Goal: Task Accomplishment & Management: Manage account settings

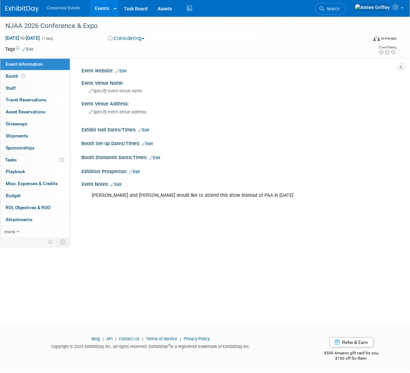
click at [98, 6] on link "Events" at bounding box center [102, 8] width 24 height 17
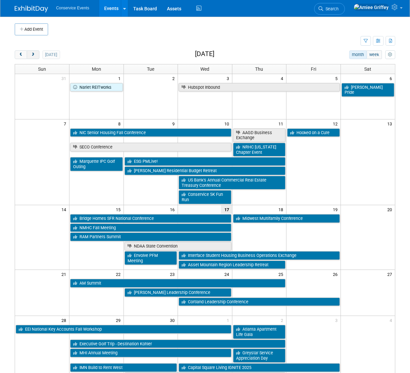
click at [36, 56] on button "next" at bounding box center [33, 54] width 12 height 9
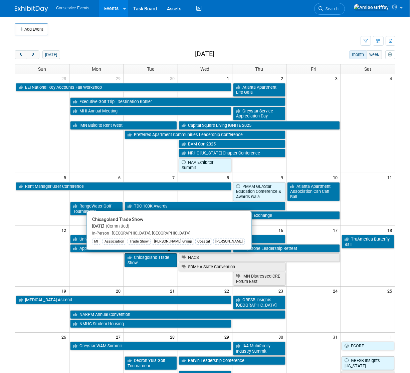
click at [146, 261] on link "Chicagoland Trade Show" at bounding box center [150, 260] width 53 height 14
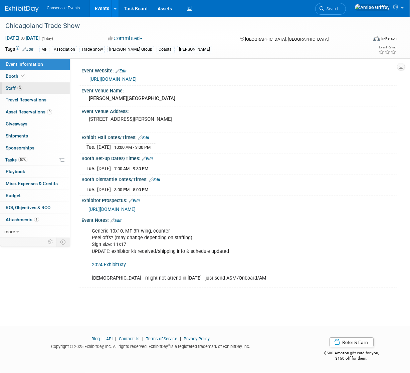
click at [15, 83] on link "3 Staff 3" at bounding box center [34, 88] width 69 height 12
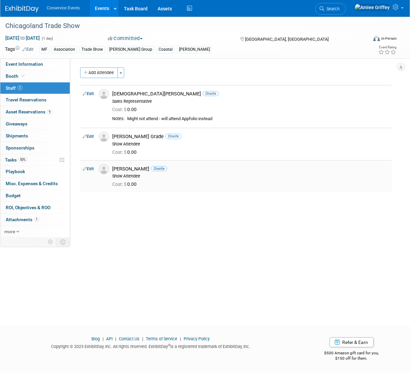
click at [91, 169] on link "Edit" at bounding box center [88, 168] width 11 height 5
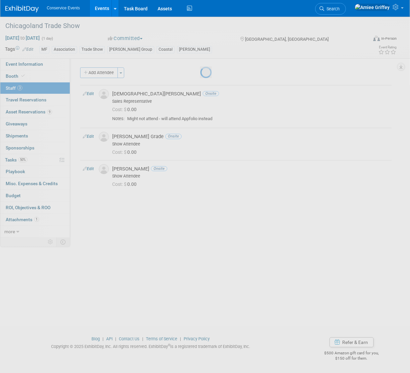
select select "09c3dda9-7679-4599-afac-cad80a3bfe93"
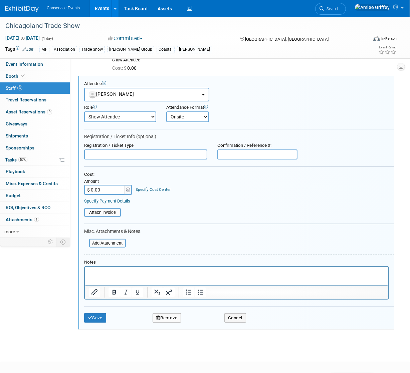
click at [123, 273] on p "Rich Text Area. Press ALT-0 for help." at bounding box center [235, 272] width 295 height 7
click at [102, 315] on button "Save" at bounding box center [95, 317] width 22 height 9
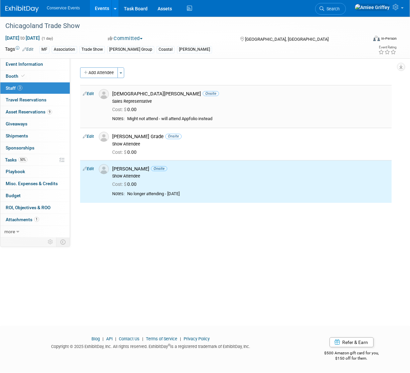
click at [89, 93] on link "Edit" at bounding box center [88, 93] width 11 height 5
select select "dd1201bd-fae5-4369-94c1-d64c53611002"
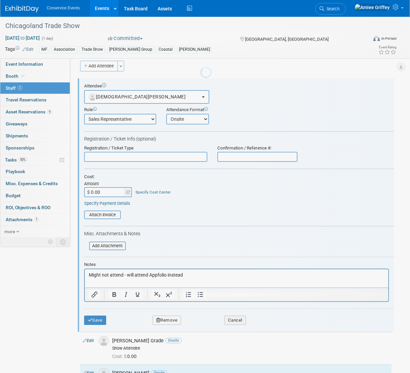
scroll to position [9, 0]
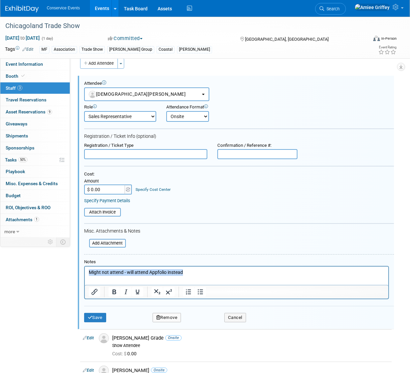
drag, startPoint x: 191, startPoint y: 273, endPoint x: 95, endPoint y: 264, distance: 96.4
click at [95, 266] on html "Might not attend - will attend Appfolio instead" at bounding box center [235, 270] width 303 height 9
click at [97, 317] on button "Save" at bounding box center [95, 317] width 22 height 9
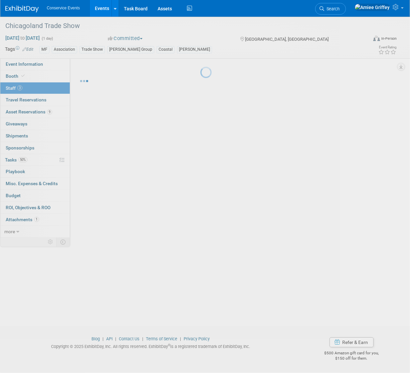
scroll to position [0, 0]
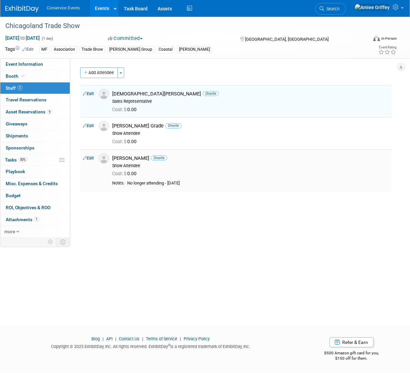
click at [91, 158] on link "Edit" at bounding box center [88, 158] width 11 height 5
select select "09c3dda9-7679-4599-afac-cad80a3bfe93"
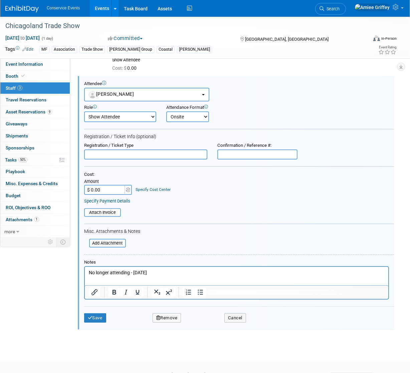
click at [187, 116] on select "Onsite Remote" at bounding box center [187, 116] width 43 height 11
select select "2"
click at [166, 111] on select "Onsite Remote" at bounding box center [187, 116] width 43 height 11
click at [98, 316] on button "Save" at bounding box center [95, 317] width 22 height 9
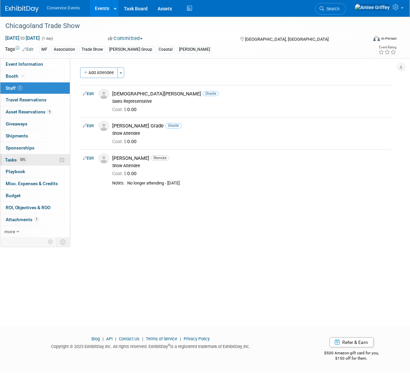
click at [32, 160] on link "50% Tasks 50%" at bounding box center [34, 160] width 69 height 12
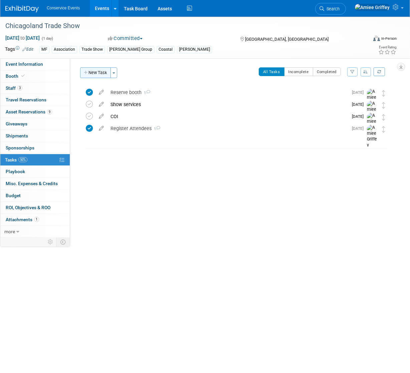
click at [95, 71] on button "New Task" at bounding box center [95, 72] width 31 height 11
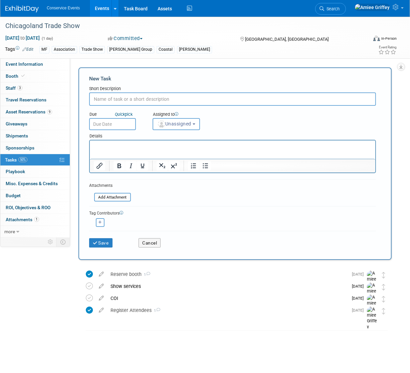
click at [124, 100] on input "text" at bounding box center [232, 98] width 286 height 13
type input "Update registrations - Christian instead of Kristine"
click at [100, 241] on button "Save" at bounding box center [100, 242] width 23 height 9
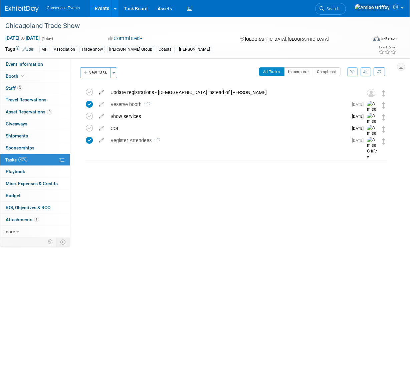
click at [101, 91] on icon at bounding box center [101, 91] width 12 height 8
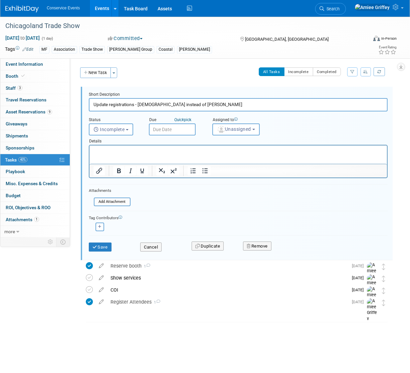
click at [182, 128] on input "text" at bounding box center [172, 129] width 47 height 12
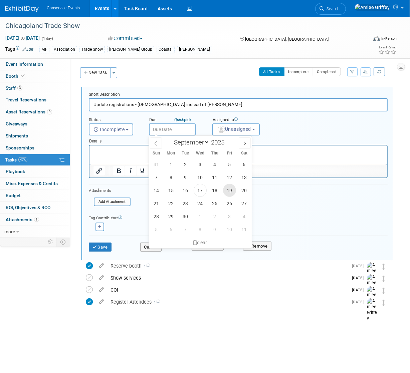
click at [230, 189] on span "19" at bounding box center [229, 190] width 13 height 13
type input "Sep 19, 2025"
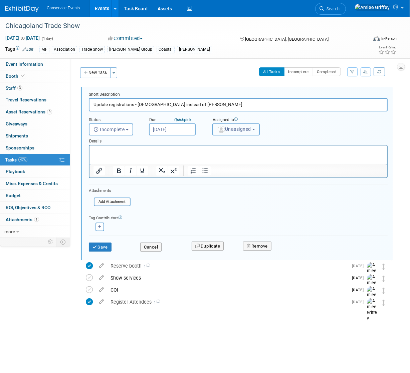
click at [245, 130] on span "Unassigned" at bounding box center [234, 128] width 34 height 5
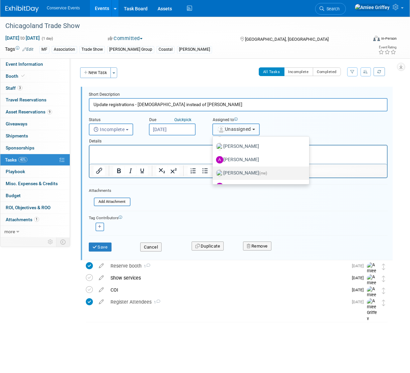
scroll to position [40, 0]
click at [239, 170] on label "Amiee Griffey (me)" at bounding box center [259, 172] width 86 height 11
click at [213, 170] on input "Amiee Griffey (me)" at bounding box center [211, 172] width 4 height 4
select select "28722387-35c6-4557-bb24-edeacb20f2e1"
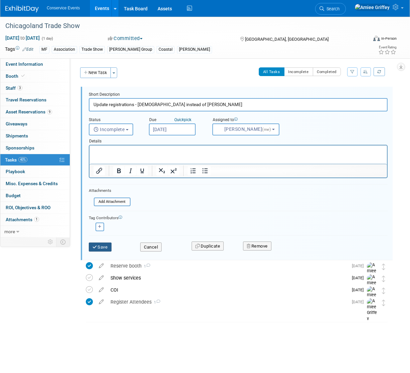
click at [100, 249] on button "Save" at bounding box center [100, 246] width 23 height 9
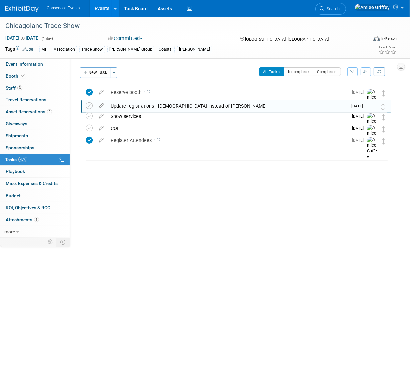
drag, startPoint x: 380, startPoint y: 92, endPoint x: 380, endPoint y: 105, distance: 13.0
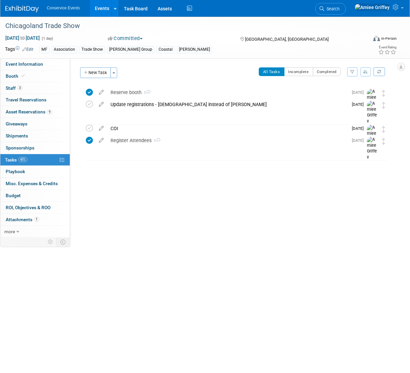
click at [99, 8] on link "Events" at bounding box center [102, 8] width 24 height 17
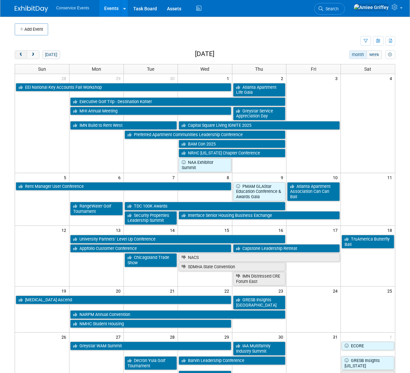
click at [20, 52] on button "prev" at bounding box center [21, 54] width 12 height 9
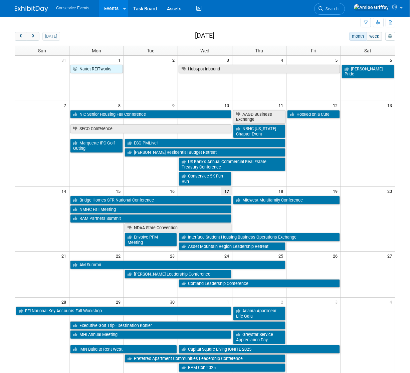
scroll to position [33, 0]
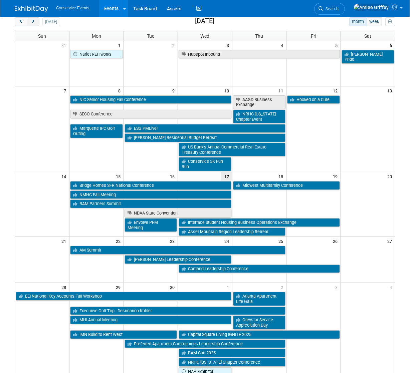
click at [32, 22] on span "next" at bounding box center [32, 22] width 5 height 4
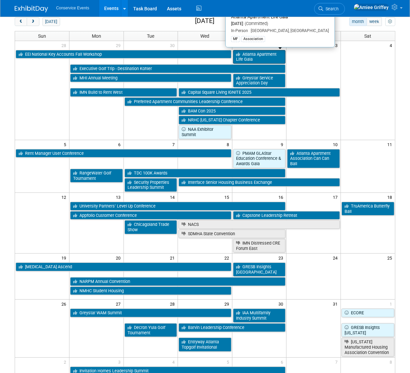
click at [246, 57] on link "Atlanta Apartment Life Gala" at bounding box center [259, 57] width 53 height 14
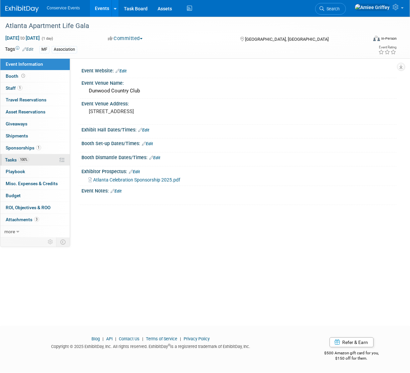
click at [17, 158] on span "Tasks 100%" at bounding box center [17, 159] width 24 height 5
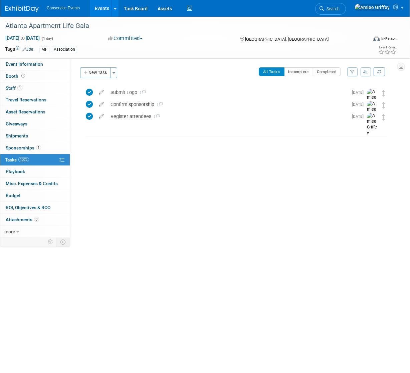
click at [97, 10] on link "Events" at bounding box center [102, 8] width 24 height 17
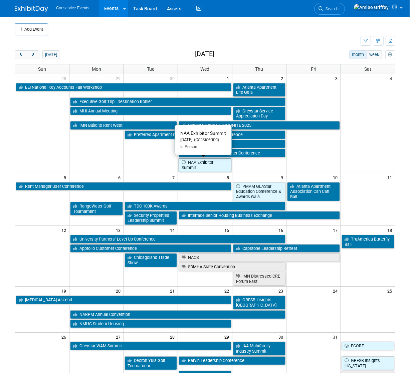
click at [198, 165] on link "NAA Exhibitor Summit" at bounding box center [204, 165] width 53 height 14
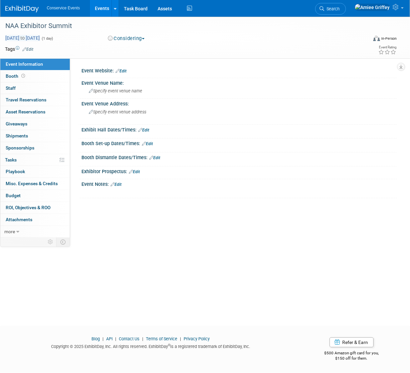
click at [40, 35] on span "[DATE] to [DATE]" at bounding box center [22, 38] width 35 height 6
type input "[DATE]"
select select "9"
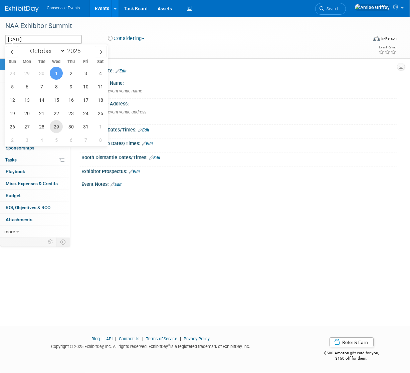
click at [57, 125] on span "29" at bounding box center [56, 126] width 13 height 13
type input "[DATE]"
click at [50, 129] on span "29" at bounding box center [56, 126] width 13 height 13
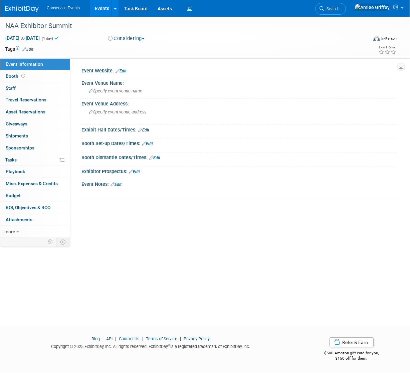
click at [130, 38] on button "Considering" at bounding box center [126, 38] width 42 height 7
click at [136, 49] on link "Committed" at bounding box center [132, 49] width 53 height 9
click at [33, 49] on link "Edit" at bounding box center [27, 49] width 11 height 5
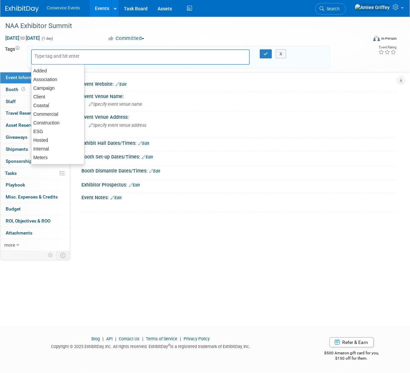
click at [47, 56] on input "text" at bounding box center [60, 56] width 53 height 7
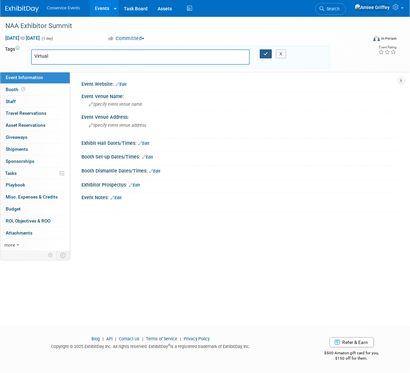
type input "Virtual"
click at [264, 54] on icon "button" at bounding box center [265, 54] width 5 height 4
type input "Virtual"
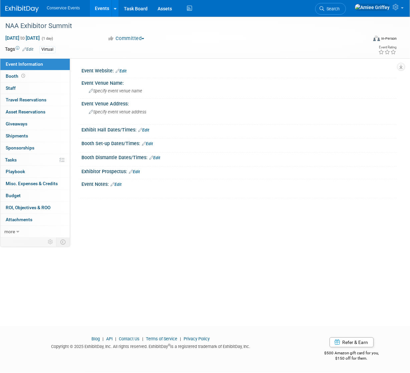
click at [51, 51] on div "Virtual" at bounding box center [47, 49] width 16 height 7
click at [30, 49] on link "Edit" at bounding box center [27, 49] width 11 height 5
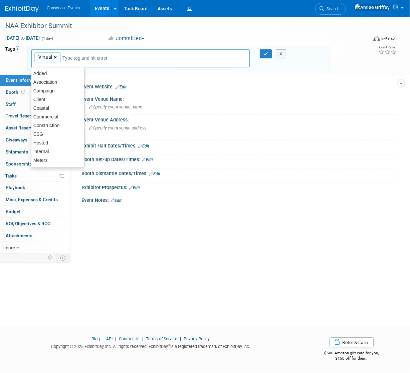
click at [54, 56] on link "×" at bounding box center [56, 58] width 4 height 8
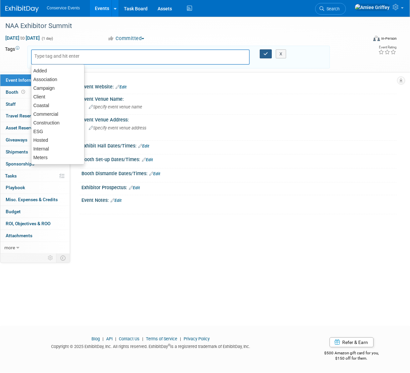
click at [263, 55] on icon "button" at bounding box center [265, 54] width 5 height 4
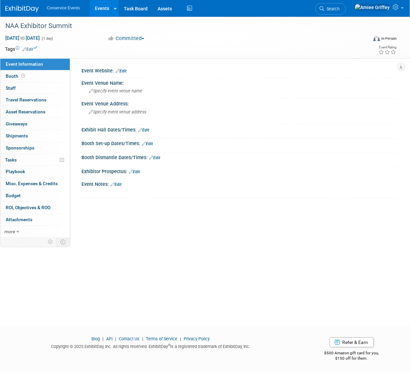
click at [381, 39] on div "In-Person" at bounding box center [389, 38] width 16 height 5
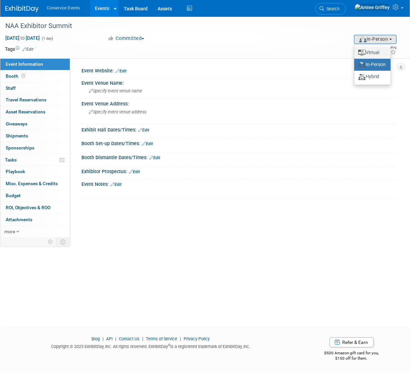
click at [373, 53] on label "Virtual" at bounding box center [372, 52] width 30 height 9
click at [355, 53] on input "Virtual" at bounding box center [353, 52] width 4 height 4
click at [95, 7] on link "Events" at bounding box center [102, 8] width 24 height 17
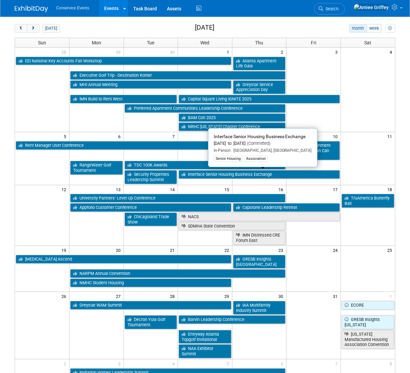
scroll to position [42, 0]
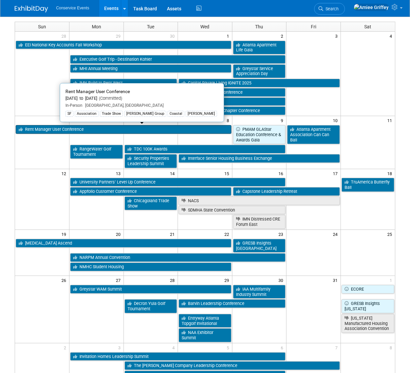
click at [43, 128] on link "Rent Manager User Conference" at bounding box center [123, 129] width 215 height 9
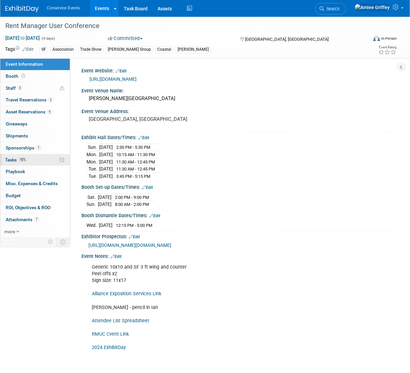
click at [22, 164] on link "92% Tasks 92%" at bounding box center [34, 160] width 69 height 12
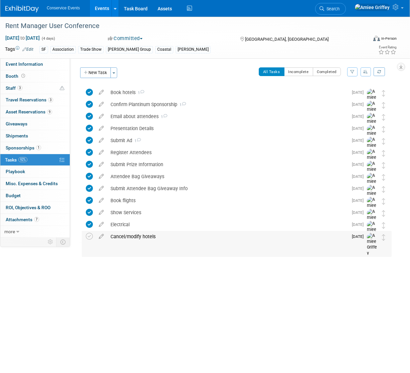
click at [141, 239] on div "Cancel/modify hotels" at bounding box center [227, 236] width 240 height 11
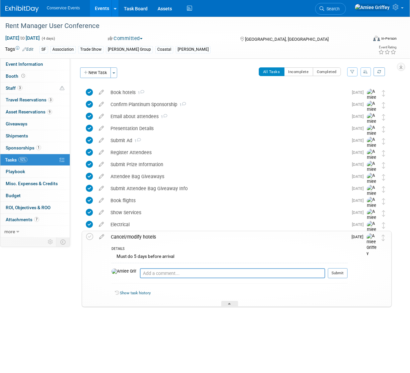
click at [137, 235] on div "Cancel/modify hotels" at bounding box center [227, 236] width 240 height 11
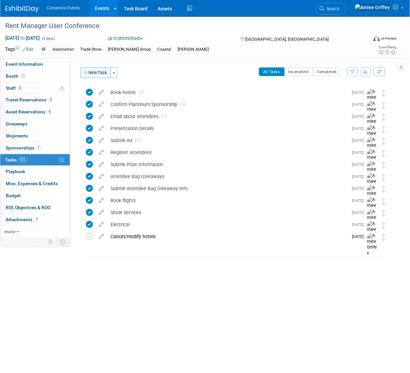
click at [97, 75] on button "New Task" at bounding box center [95, 72] width 31 height 11
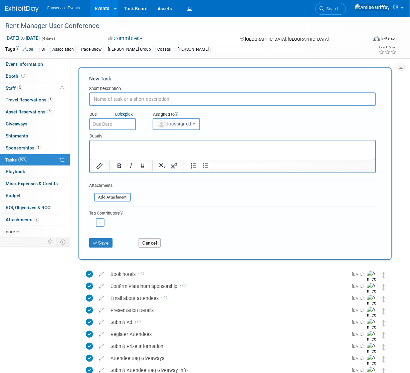
click at [98, 99] on input "text" at bounding box center [232, 98] width 286 height 13
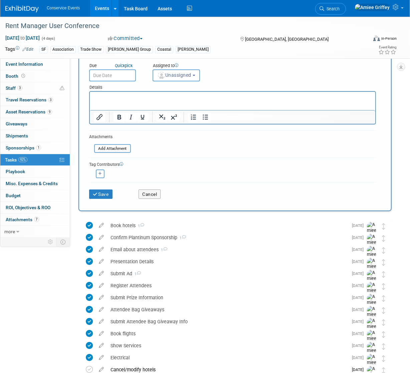
scroll to position [69, 0]
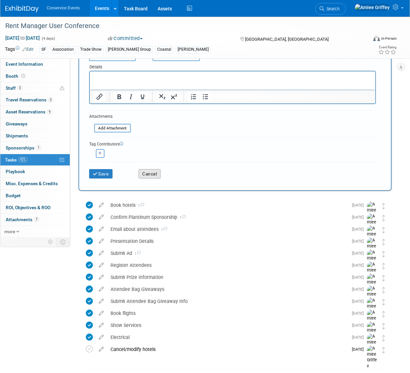
click at [147, 173] on button "Cancel" at bounding box center [149, 173] width 22 height 9
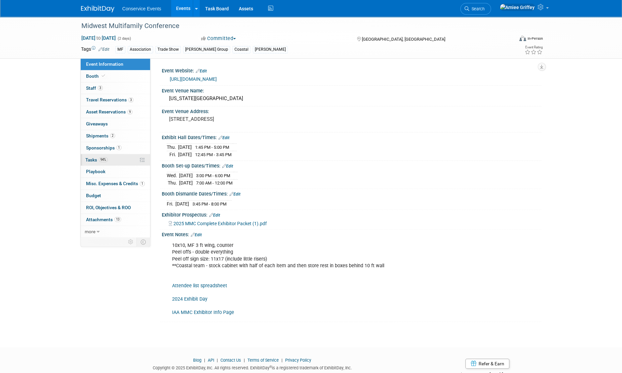
click at [100, 161] on span "94%" at bounding box center [103, 159] width 9 height 5
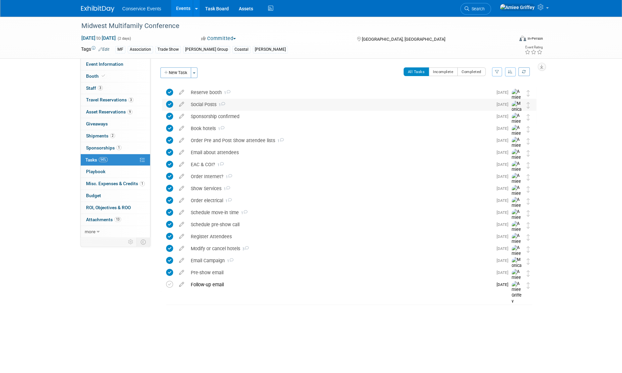
click at [207, 104] on div "Social Posts 1" at bounding box center [339, 104] width 305 height 11
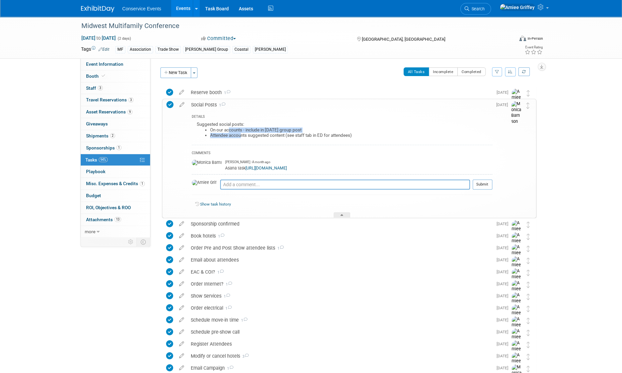
drag, startPoint x: 343, startPoint y: 135, endPoint x: 228, endPoint y: 130, distance: 115.2
click at [228, 130] on ul "On our accounts - include in Sept 1st group post Attendee accounts suggested co…" at bounding box center [344, 132] width 295 height 11
click at [352, 133] on li "Attendee accounts suggested content (see staff tab in ED for attendees)" at bounding box center [351, 135] width 282 height 5
drag, startPoint x: 355, startPoint y: 135, endPoint x: 195, endPoint y: 124, distance: 160.1
click at [195, 124] on div "Suggested social posts: On our accounts - include in Sept 1st group post Attend…" at bounding box center [342, 132] width 300 height 24
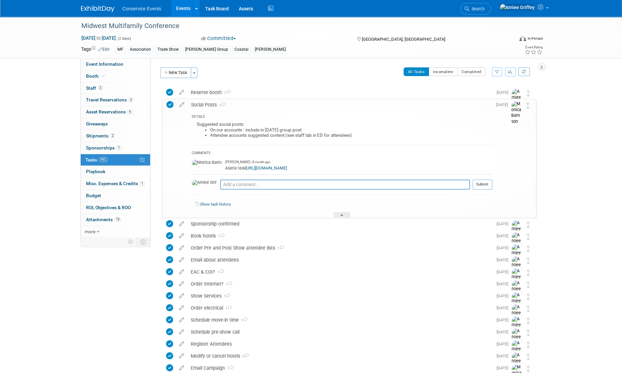
copy div "Suggested social posts: On our accounts - include in Sept 1st group post Attend…"
click at [184, 12] on link "Events" at bounding box center [183, 8] width 24 height 17
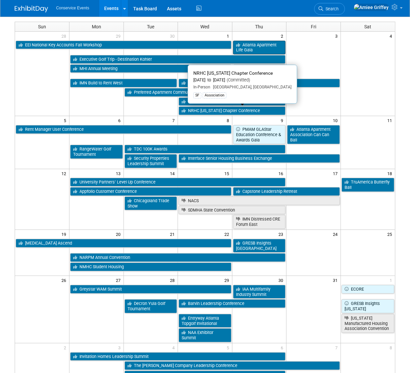
scroll to position [41, 0]
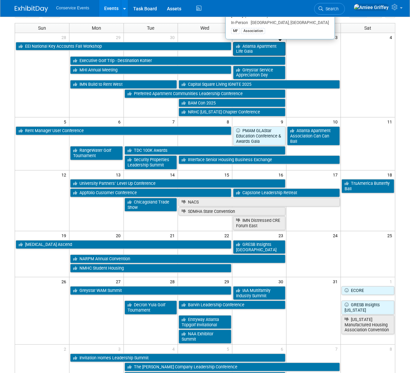
click at [252, 49] on link "Atlanta Apartment Life Gala" at bounding box center [259, 49] width 53 height 14
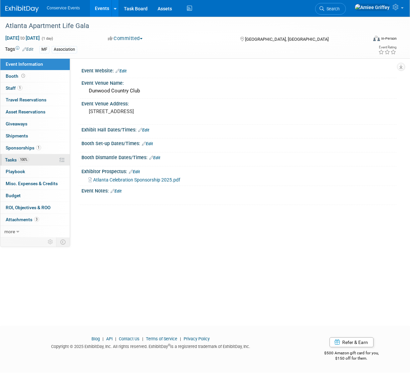
click at [20, 161] on span "100%" at bounding box center [23, 159] width 11 height 5
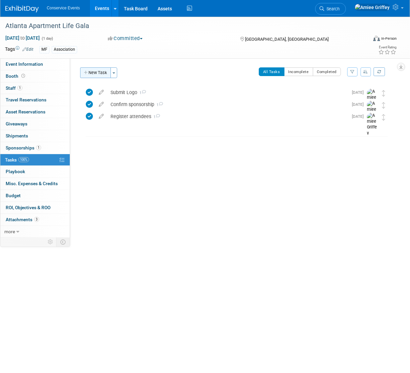
click at [101, 72] on button "New Task" at bounding box center [95, 72] width 31 height 11
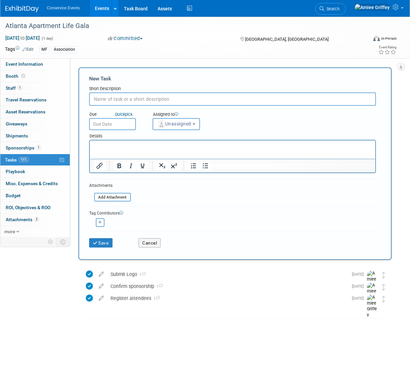
click at [119, 101] on input "text" at bounding box center [232, 98] width 286 height 13
type input "Social Posts"
click at [110, 145] on p "Rich Text Area. Press ALT-0 for help." at bounding box center [231, 146] width 277 height 7
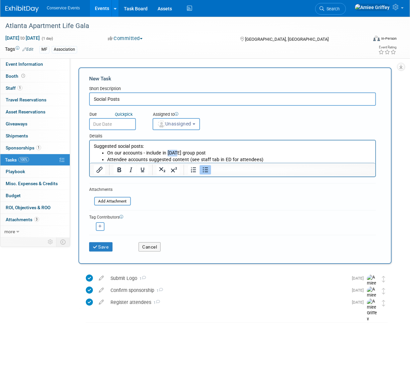
drag, startPoint x: 176, startPoint y: 152, endPoint x: 166, endPoint y: 151, distance: 10.1
click at [166, 151] on li "On our accounts - include in [DATE] group post" at bounding box center [239, 153] width 264 height 7
click at [100, 121] on input "text" at bounding box center [112, 124] width 47 height 12
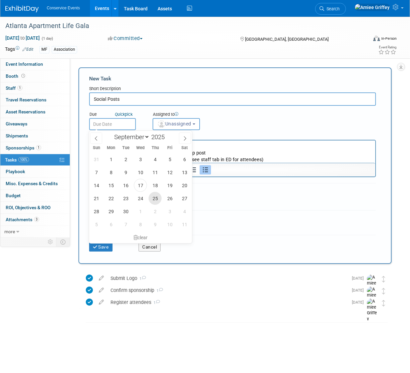
click at [153, 198] on span "25" at bounding box center [154, 198] width 13 height 13
type input "Sep 25, 2025"
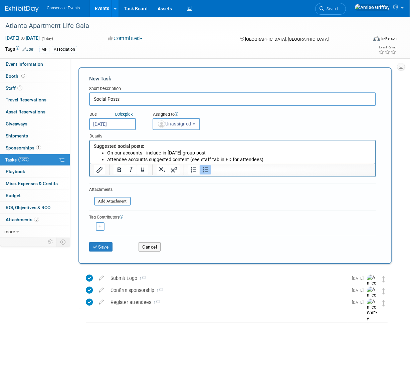
click at [175, 128] on button "Unassigned" at bounding box center [175, 124] width 47 height 12
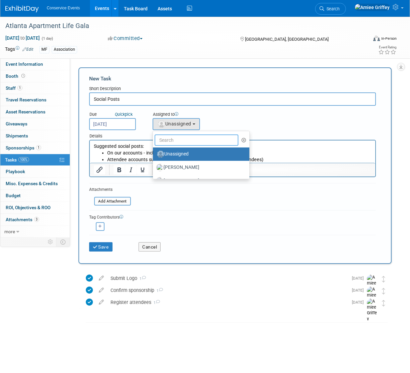
click at [179, 140] on input "text" at bounding box center [196, 139] width 84 height 11
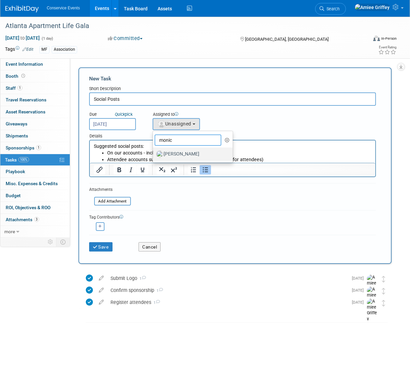
type input "monic"
click at [175, 155] on label "[PERSON_NAME]" at bounding box center [191, 154] width 70 height 11
click at [154, 155] on input "[PERSON_NAME]" at bounding box center [151, 153] width 4 height 4
select select "645f6361-02cf-415f-8c98-b7db9abfb354"
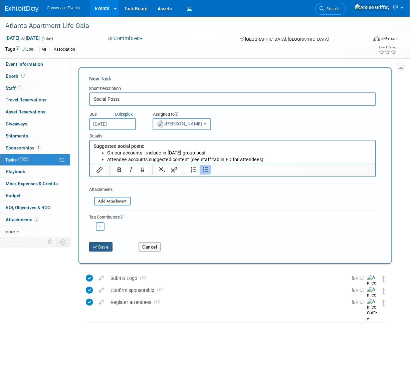
click at [101, 245] on button "Save" at bounding box center [100, 246] width 23 height 9
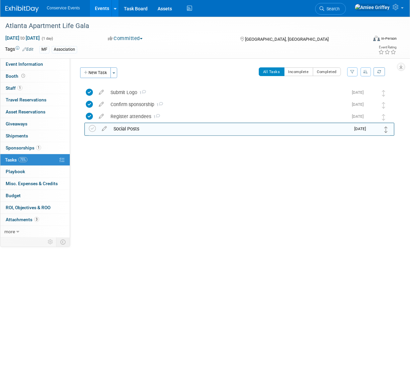
drag, startPoint x: 383, startPoint y: 92, endPoint x: 386, endPoint y: 128, distance: 36.1
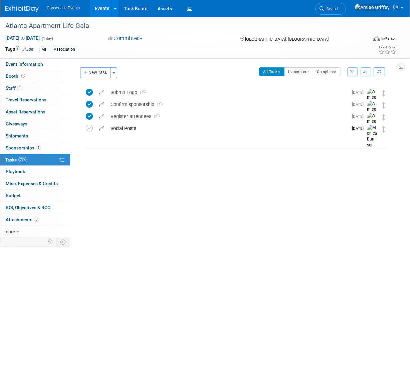
click at [104, 2] on link "Events" at bounding box center [102, 8] width 24 height 17
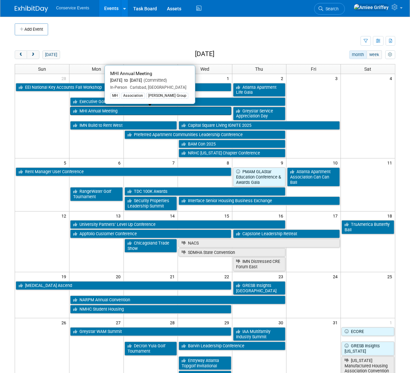
click at [181, 112] on link "MHI Annual Meeting" at bounding box center [150, 111] width 161 height 9
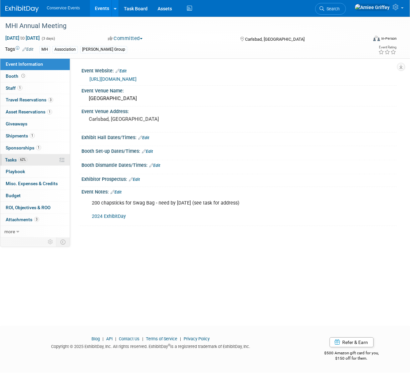
click at [35, 163] on link "62% Tasks 62%" at bounding box center [34, 160] width 69 height 12
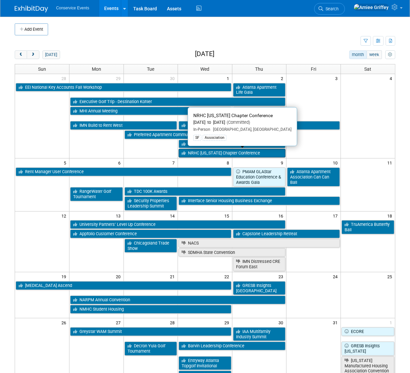
click at [198, 154] on link "NRHC [US_STATE] Chapter Conference" at bounding box center [231, 153] width 107 height 9
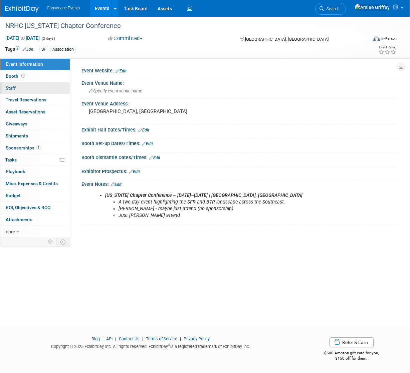
click at [29, 89] on link "0 Staff 0" at bounding box center [34, 88] width 69 height 12
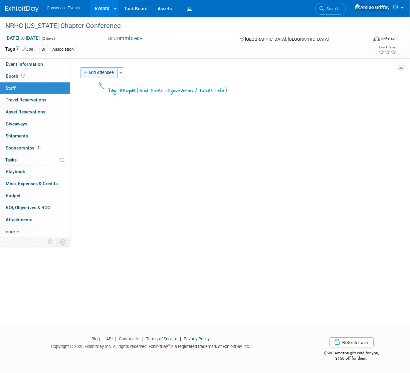
click at [94, 75] on button "Add Attendee" at bounding box center [99, 72] width 38 height 11
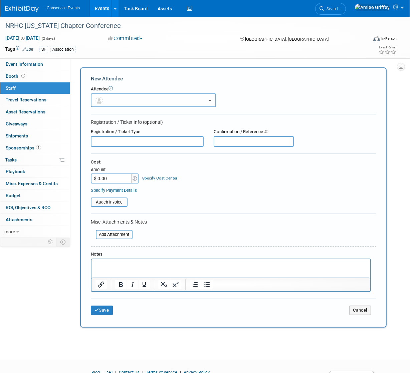
click at [116, 96] on button "button" at bounding box center [153, 100] width 125 height 14
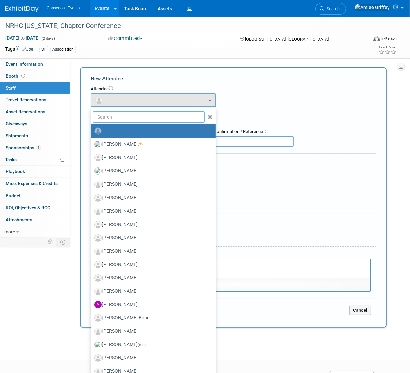
click at [114, 121] on input "text" at bounding box center [149, 116] width 112 height 11
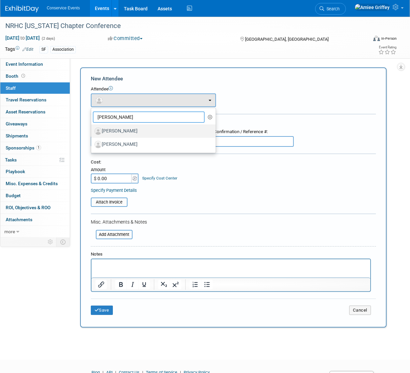
type input "[PERSON_NAME]"
click at [116, 133] on label "[PERSON_NAME]" at bounding box center [151, 131] width 114 height 11
click at [92, 132] on input "[PERSON_NAME]" at bounding box center [90, 130] width 4 height 4
select select "a4e2d5c2-cd44-41c2-be2d-38b9b035438e"
select select "100"
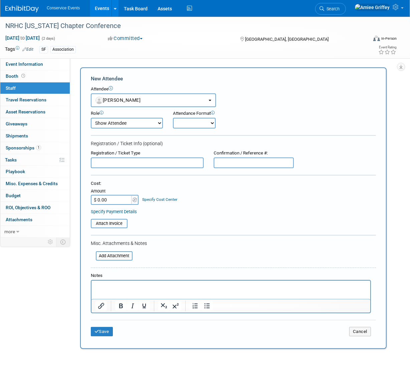
click at [184, 121] on select "Onsite Remote" at bounding box center [194, 123] width 43 height 11
select select "1"
click at [173, 118] on select "Onsite Remote" at bounding box center [194, 123] width 43 height 11
click at [99, 331] on button "Save" at bounding box center [102, 331] width 22 height 9
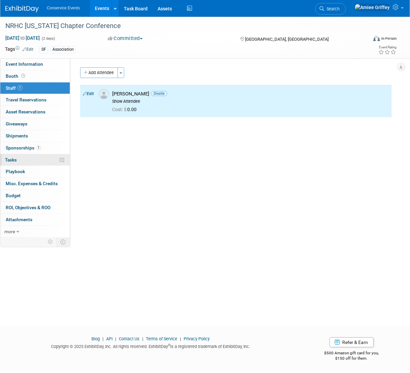
click at [30, 163] on link "0% Tasks 0%" at bounding box center [34, 160] width 69 height 12
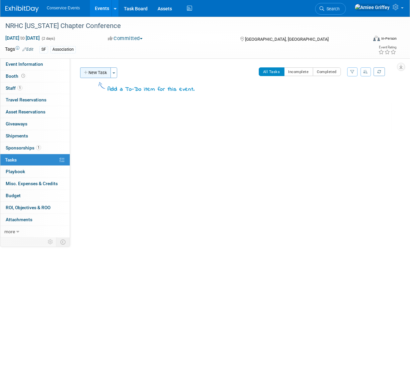
click at [104, 74] on button "New Task" at bounding box center [95, 72] width 31 height 11
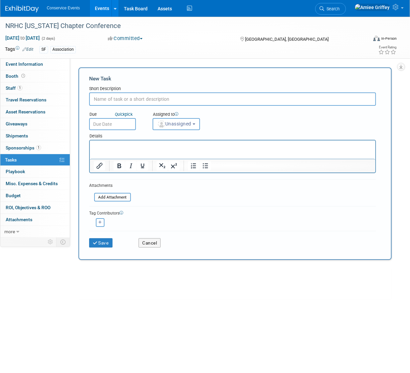
click at [114, 98] on input "text" at bounding box center [232, 98] width 286 height 13
type input "Social Posts"
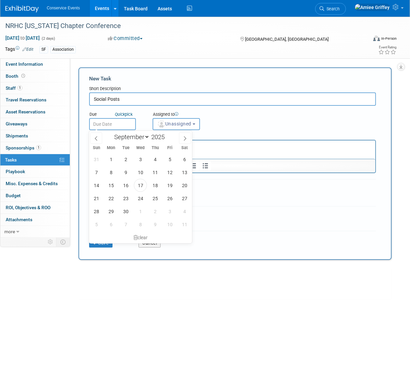
click at [110, 125] on input "text" at bounding box center [112, 124] width 47 height 12
click at [140, 198] on span "24" at bounding box center [140, 198] width 13 height 13
type input "Sep 24, 2025"
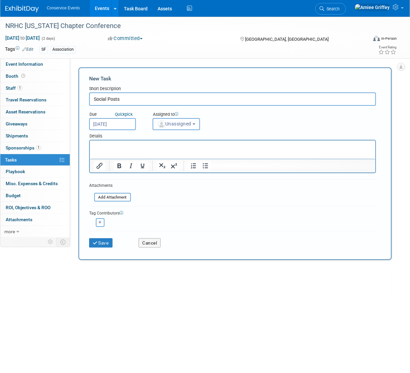
click at [167, 123] on span "Unassigned" at bounding box center [174, 123] width 34 height 5
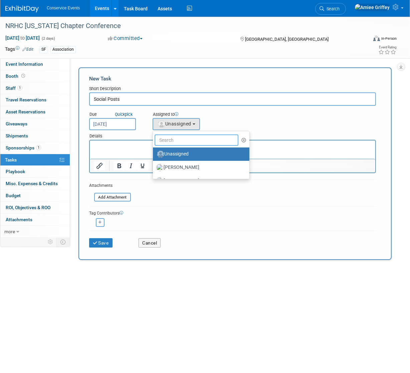
click at [187, 143] on input "text" at bounding box center [196, 139] width 84 height 11
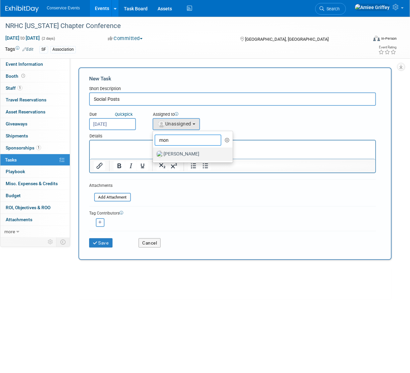
type input "mon"
click at [179, 155] on label "[PERSON_NAME]" at bounding box center [191, 154] width 70 height 11
click at [154, 155] on input "[PERSON_NAME]" at bounding box center [151, 153] width 4 height 4
select select "645f6361-02cf-415f-8c98-b7db9abfb354"
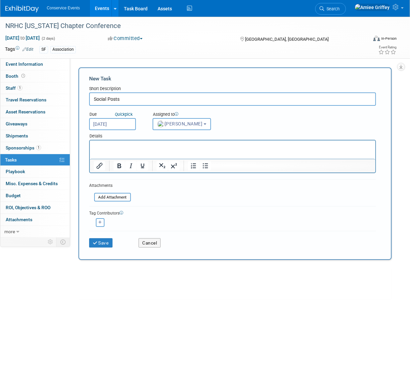
click at [148, 146] on p "Rich Text Area. Press ALT-0 for help." at bounding box center [231, 146] width 277 height 7
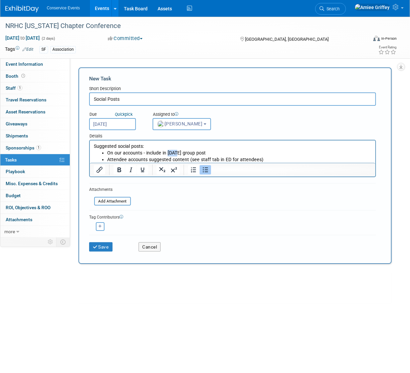
drag, startPoint x: 176, startPoint y: 152, endPoint x: 167, endPoint y: 152, distance: 9.0
click at [167, 152] on li "On our accounts - include in Sept 1st group post" at bounding box center [239, 153] width 264 height 7
drag, startPoint x: 264, startPoint y: 159, endPoint x: 66, endPoint y: 146, distance: 198.9
click at [89, 146] on html "Suggested social posts: On our accounts - include in Oct 1st group post Attende…" at bounding box center [231, 151] width 285 height 22
copy body "Suggested social posts: On our accounts - include in Oct 1st group post Attende…"
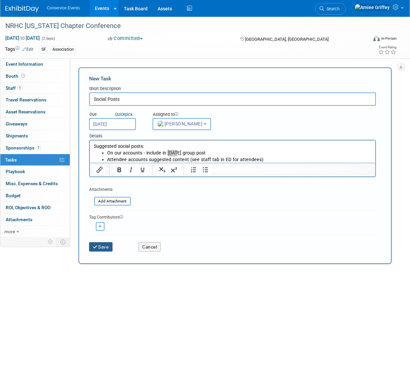
click at [109, 246] on button "Save" at bounding box center [100, 246] width 23 height 9
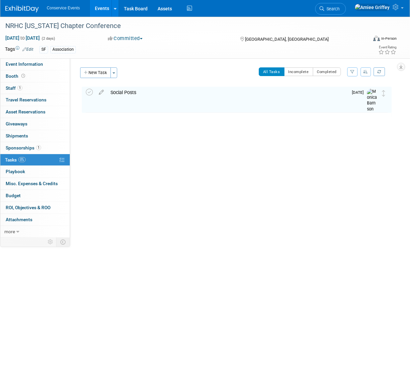
click at [98, 12] on link "Events" at bounding box center [102, 8] width 24 height 17
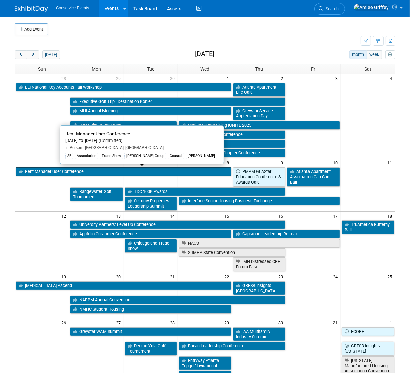
click at [38, 172] on link "Rent Manager User Conference" at bounding box center [123, 171] width 215 height 9
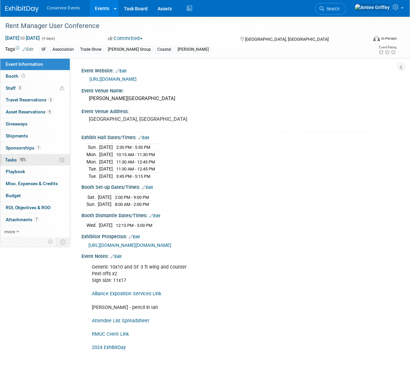
click at [15, 163] on link "92% Tasks 92%" at bounding box center [34, 160] width 69 height 12
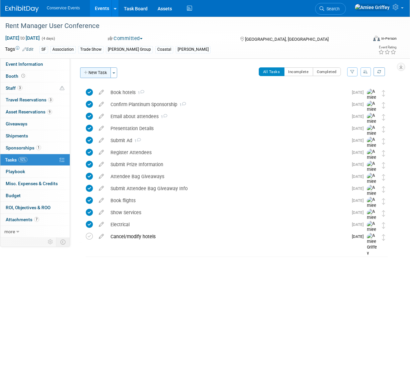
click at [95, 73] on button "New Task" at bounding box center [95, 72] width 31 height 11
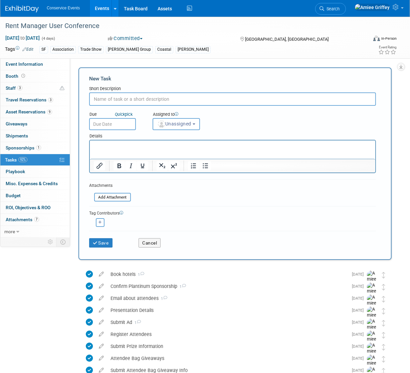
click at [137, 102] on input "text" at bounding box center [232, 98] width 286 height 13
type input "Social Posts"
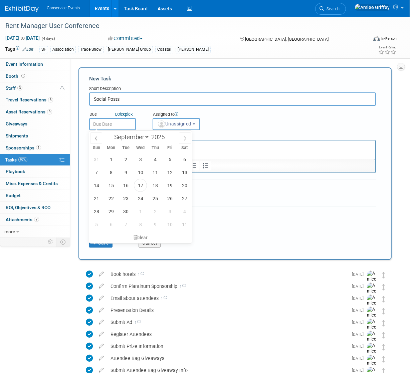
click at [121, 125] on input "text" at bounding box center [112, 124] width 47 height 12
click at [95, 210] on span "28" at bounding box center [96, 211] width 13 height 13
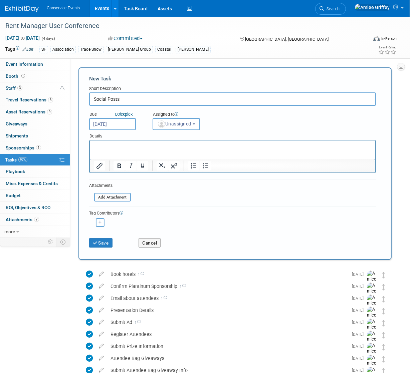
click at [110, 127] on input "[DATE]" at bounding box center [112, 124] width 47 height 12
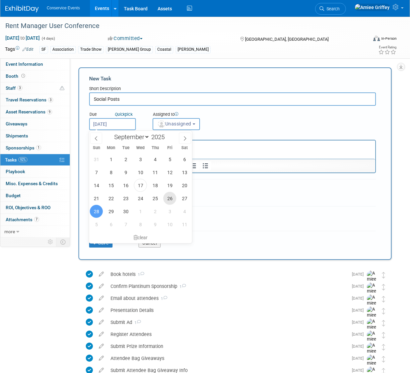
click at [168, 197] on span "26" at bounding box center [169, 198] width 13 height 13
type input "[DATE]"
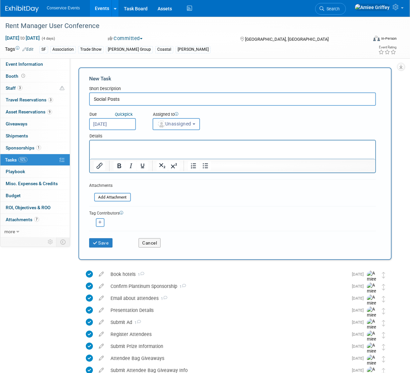
click at [180, 126] on span "Unassigned" at bounding box center [174, 123] width 34 height 5
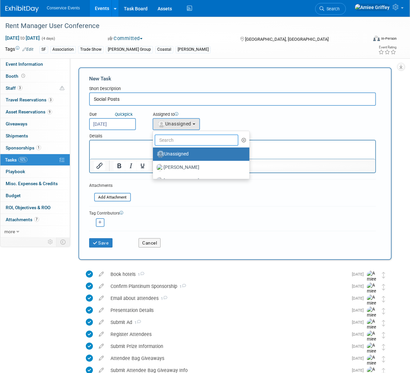
click at [178, 140] on input "text" at bounding box center [196, 139] width 84 height 11
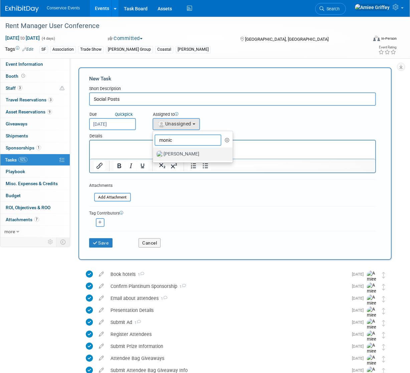
type input "monic"
click at [179, 155] on label "Monica Barnson" at bounding box center [191, 154] width 70 height 11
click at [154, 155] on input "Monica Barnson" at bounding box center [151, 153] width 4 height 4
select select "645f6361-02cf-415f-8c98-b7db9abfb354"
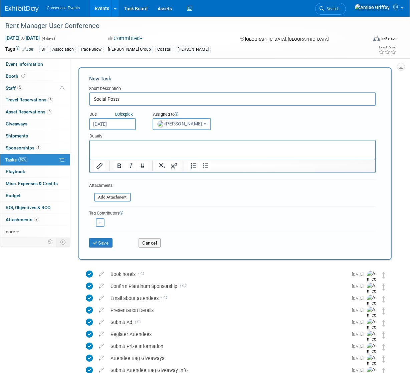
click at [148, 144] on p "Rich Text Area. Press ALT-0 for help." at bounding box center [231, 146] width 277 height 7
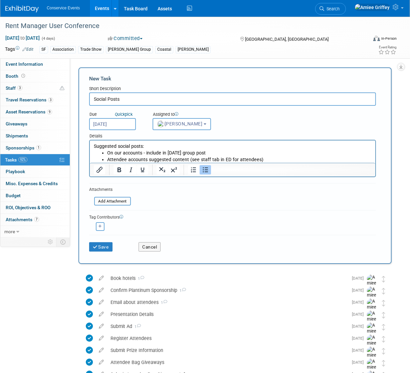
click at [211, 153] on li "On our accounts - include in [DATE] group post" at bounding box center [239, 153] width 264 height 7
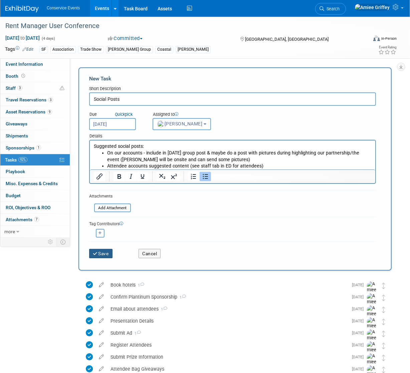
click at [97, 255] on button "Save" at bounding box center [100, 253] width 23 height 9
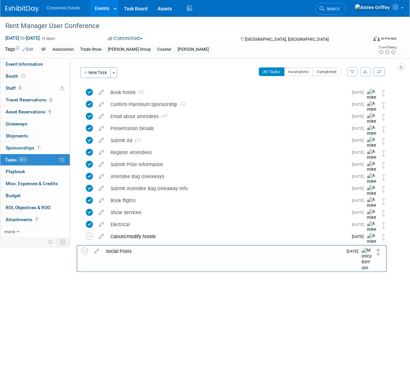
drag, startPoint x: 383, startPoint y: 92, endPoint x: 378, endPoint y: 251, distance: 158.5
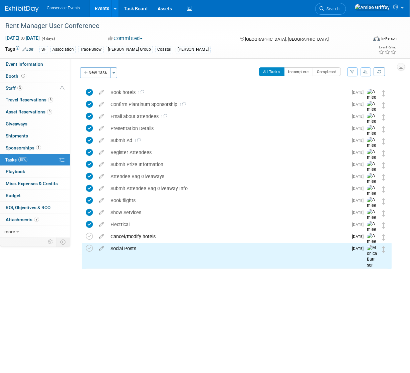
click at [100, 13] on link "Events" at bounding box center [102, 8] width 24 height 17
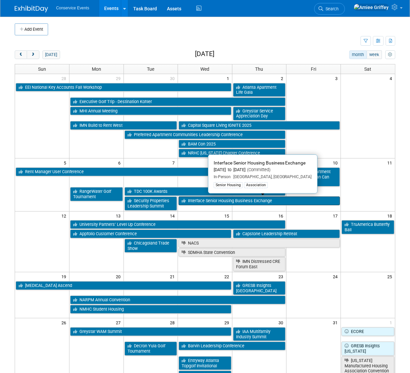
click at [211, 200] on link "Interface Senior Housing Business Exchange" at bounding box center [258, 200] width 161 height 9
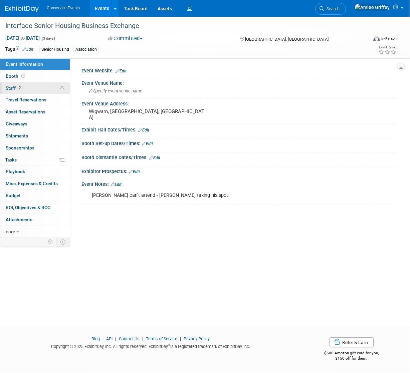
click at [31, 86] on link "2 Staff 2" at bounding box center [34, 88] width 69 height 12
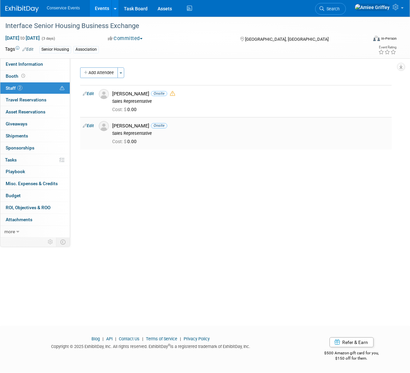
click at [93, 127] on link "Edit" at bounding box center [88, 125] width 11 height 5
select select "74c15dd0-d539-4f88-8f6f-0056e0827cec"
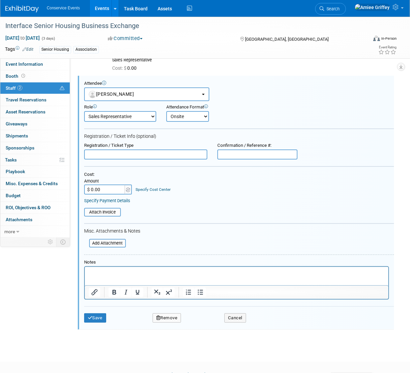
click at [170, 316] on button "Remove" at bounding box center [166, 317] width 29 height 9
click at [204, 324] on link "Yes" at bounding box center [202, 322] width 19 height 11
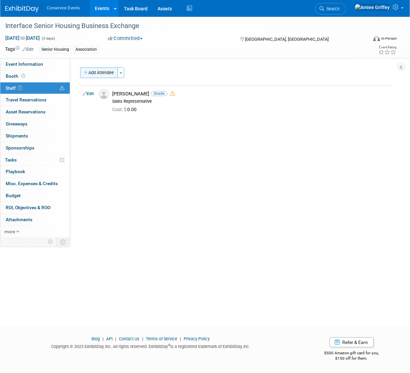
click at [94, 74] on button "Add Attendee" at bounding box center [99, 72] width 38 height 11
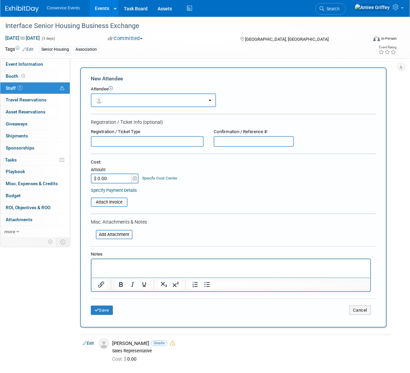
click at [111, 96] on button "button" at bounding box center [153, 100] width 125 height 14
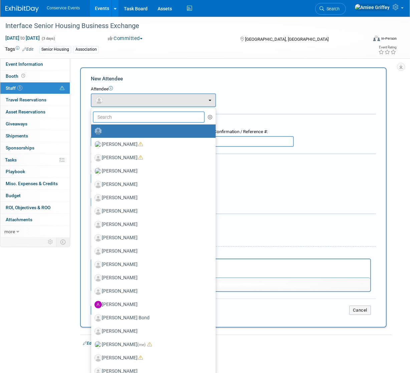
click at [123, 119] on input "text" at bounding box center [149, 116] width 112 height 11
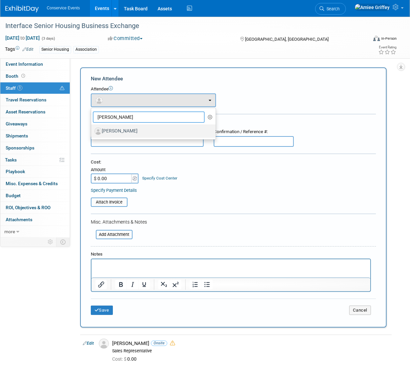
type input "justin"
click at [137, 133] on label "Justin Brady" at bounding box center [151, 131] width 114 height 11
click at [92, 132] on input "Justin Brady" at bounding box center [90, 130] width 4 height 4
select select "1b3e4e79-0764-4cdb-85cb-ee6e40c87eeb"
select select "4"
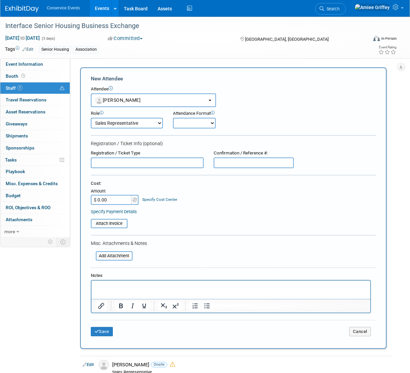
click at [187, 123] on select "Onsite Remote" at bounding box center [194, 123] width 43 height 11
select select "1"
click at [173, 118] on select "Onsite Remote" at bounding box center [194, 123] width 43 height 11
click at [107, 330] on button "Save" at bounding box center [102, 331] width 22 height 9
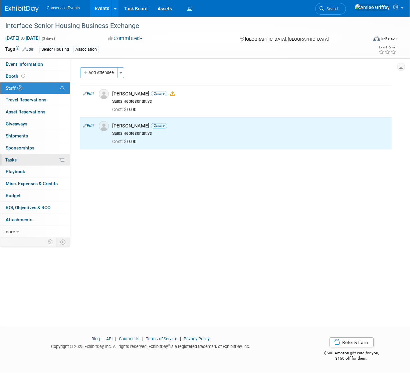
click at [12, 158] on span "Tasks 0%" at bounding box center [11, 159] width 12 height 5
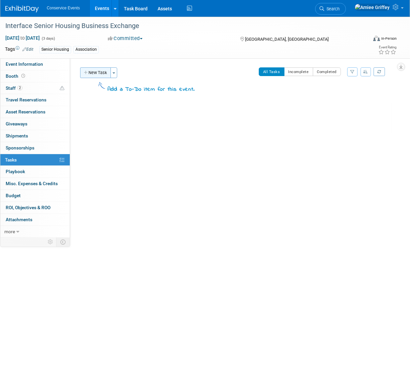
click at [83, 69] on button "New Task" at bounding box center [95, 72] width 31 height 11
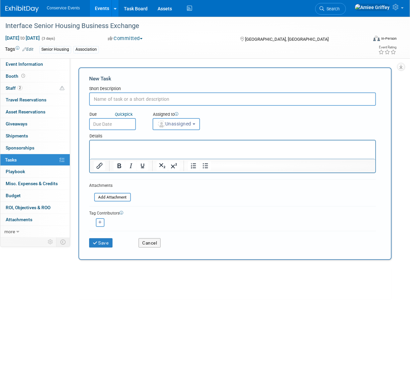
click at [119, 99] on input "text" at bounding box center [232, 98] width 286 height 13
type input "Social Posts"
click at [108, 144] on p "Rich Text Area. Press ALT-0 for help." at bounding box center [231, 146] width 277 height 7
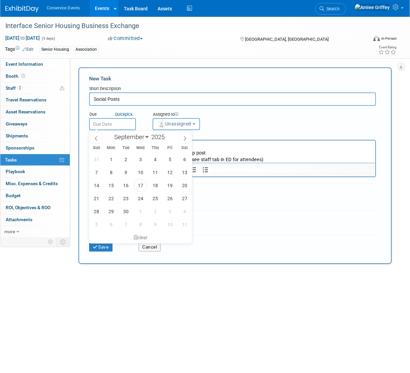
click at [122, 122] on input "text" at bounding box center [112, 124] width 47 height 12
click at [141, 210] on span "1" at bounding box center [140, 211] width 13 height 13
type input "Oct 1, 2025"
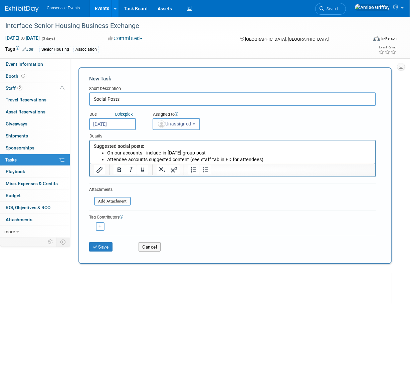
click at [179, 126] on span "Unassigned" at bounding box center [174, 123] width 34 height 5
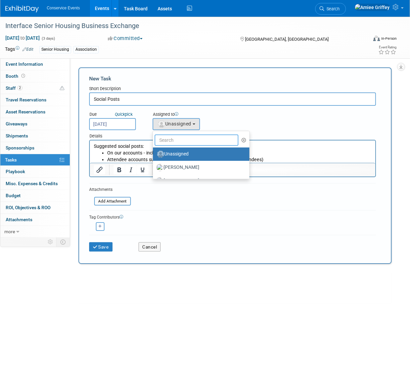
click at [185, 139] on input "text" at bounding box center [196, 139] width 84 height 11
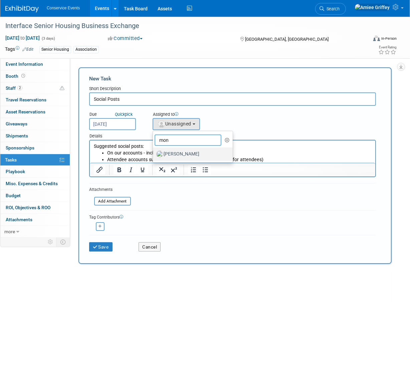
type input "mon"
click at [189, 157] on label "Monica Barnson" at bounding box center [191, 154] width 70 height 11
click at [154, 155] on input "Monica Barnson" at bounding box center [151, 153] width 4 height 4
select select "645f6361-02cf-415f-8c98-b7db9abfb354"
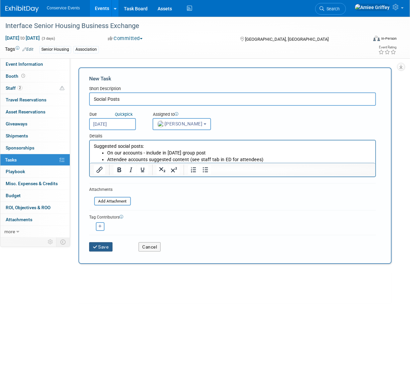
click at [106, 246] on button "Save" at bounding box center [100, 246] width 23 height 9
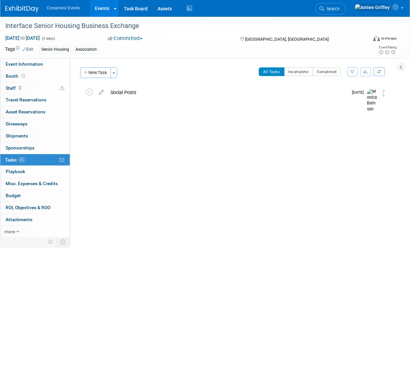
click at [97, 8] on link "Events" at bounding box center [102, 8] width 24 height 17
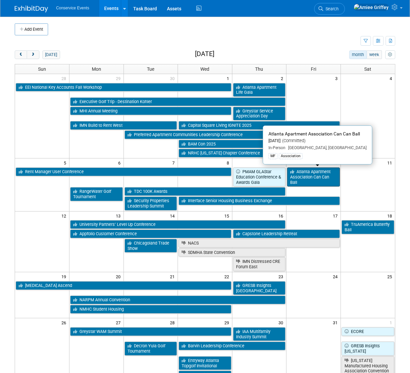
click at [300, 177] on link "Atlanta Apartment Association Can Can Ball" at bounding box center [313, 176] width 53 height 19
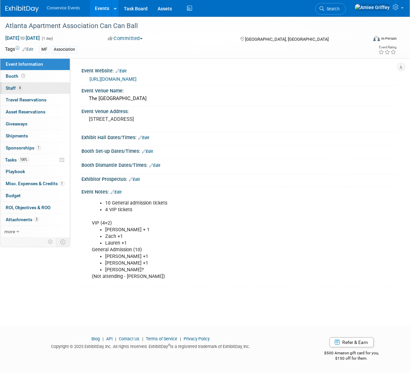
click at [30, 90] on link "4 Staff 4" at bounding box center [34, 88] width 69 height 12
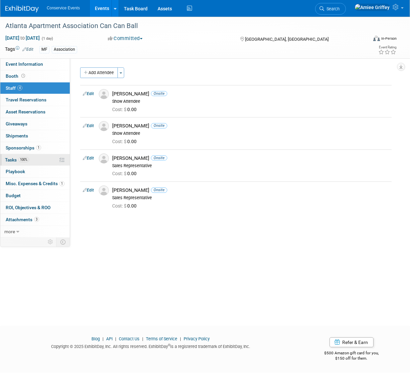
click at [35, 163] on link "100% Tasks 100%" at bounding box center [34, 160] width 69 height 12
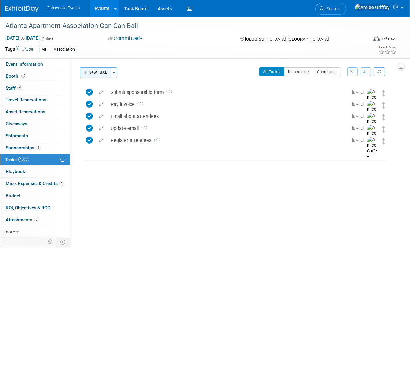
click at [95, 75] on button "New Task" at bounding box center [95, 72] width 31 height 11
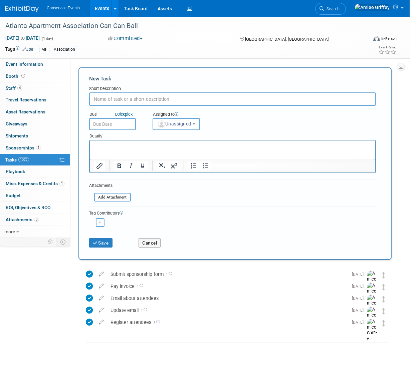
click at [119, 101] on input "text" at bounding box center [232, 98] width 286 height 13
type input "Social Posts"
click at [97, 149] on p "Rich Text Area. Press ALT-0 for help." at bounding box center [231, 146] width 277 height 7
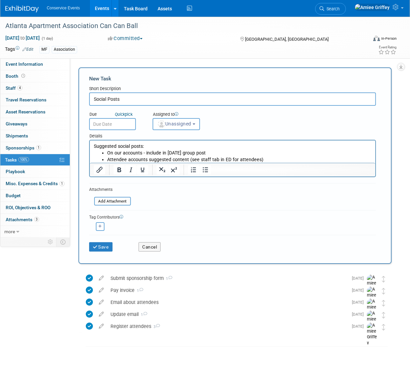
click at [138, 121] on div "Due Quick pick" at bounding box center [115, 119] width 63 height 22
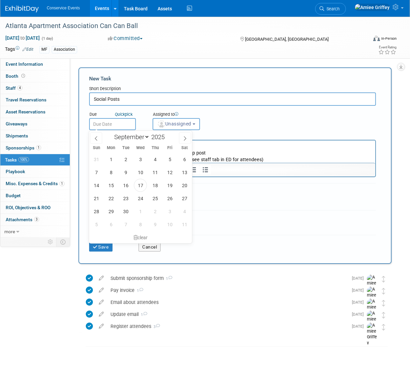
click at [130, 122] on input "text" at bounding box center [112, 124] width 47 height 12
click at [171, 208] on span "3" at bounding box center [169, 211] width 13 height 13
type input "Oct 3, 2025"
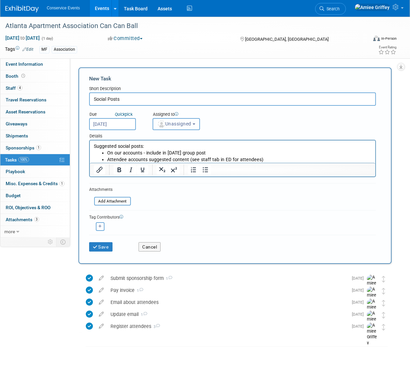
click at [179, 119] on button "Unassigned" at bounding box center [175, 124] width 47 height 12
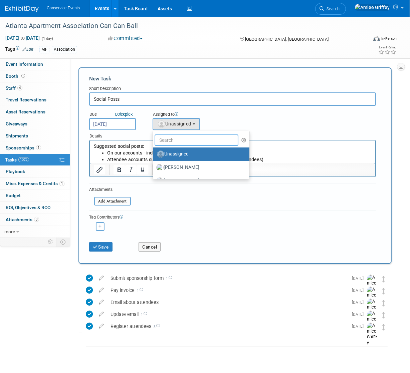
click at [182, 141] on input "text" at bounding box center [196, 139] width 84 height 11
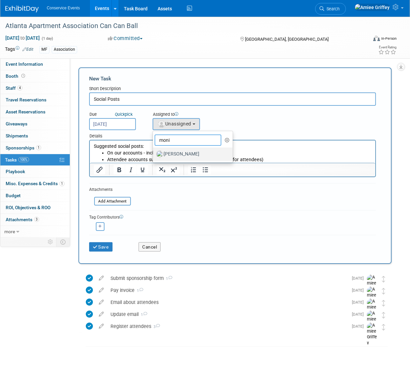
type input "moni"
click at [187, 157] on label "[PERSON_NAME]" at bounding box center [191, 154] width 70 height 11
click at [154, 155] on input "[PERSON_NAME]" at bounding box center [151, 153] width 4 height 4
select select "645f6361-02cf-415f-8c98-b7db9abfb354"
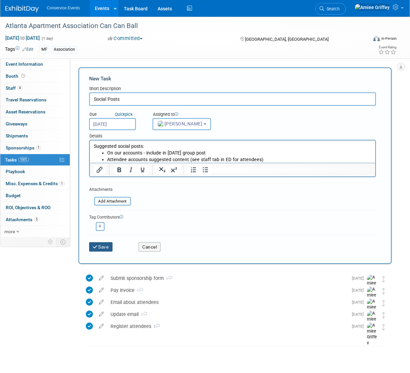
click at [109, 243] on button "Save" at bounding box center [100, 246] width 23 height 9
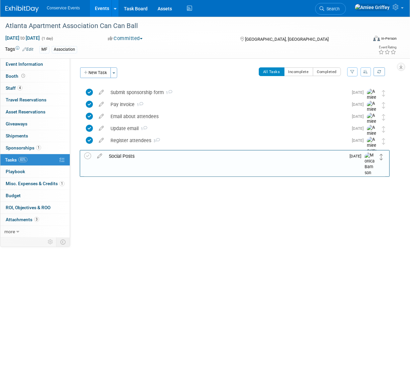
drag, startPoint x: 384, startPoint y: 93, endPoint x: 383, endPoint y: 157, distance: 63.7
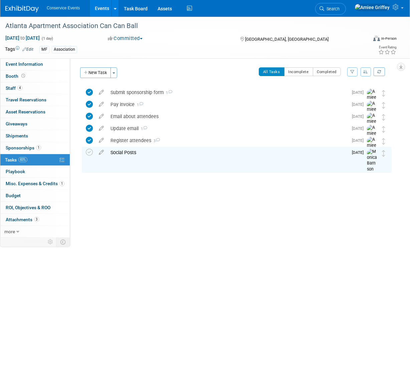
click at [101, 13] on link "Events" at bounding box center [102, 8] width 24 height 17
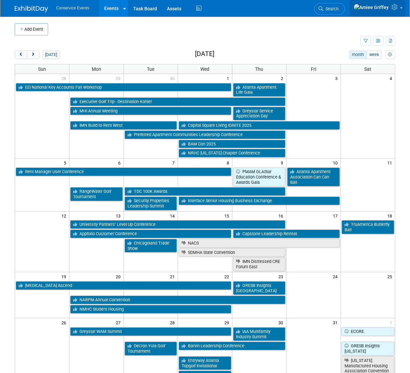
click at [400, 9] on span at bounding box center [401, 7] width 3 height 1
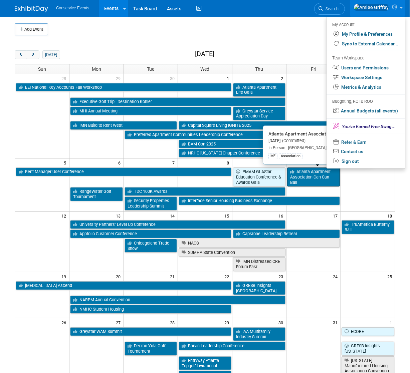
click at [316, 178] on link "Atlanta Apartment Association Can Can Ball" at bounding box center [313, 176] width 53 height 19
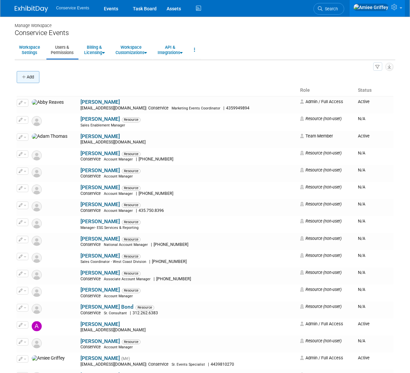
click at [31, 79] on button "Add" at bounding box center [28, 77] width 23 height 12
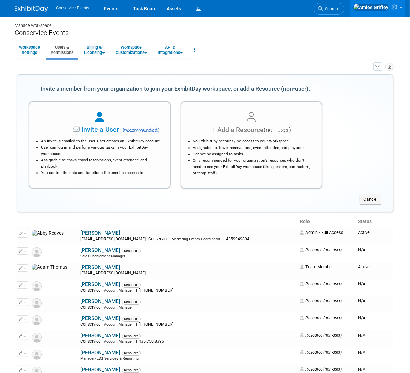
click at [215, 145] on li "Assignable to: travel reservations, event attendee, and playbook." at bounding box center [253, 148] width 120 height 6
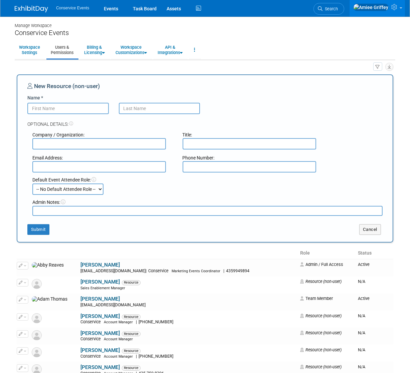
click at [82, 108] on input "Name *" at bounding box center [67, 108] width 81 height 11
type input "Lauren"
type input "Howard"
click at [105, 167] on input "text" at bounding box center [98, 166] width 133 height 11
paste input "[EMAIL_ADDRESS][DOMAIN_NAME]"
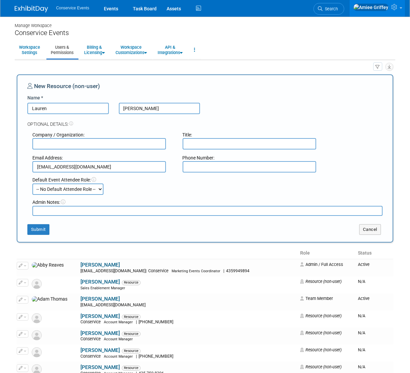
type input "laurenhoward@conservice.com"
click at [141, 143] on input "text" at bounding box center [98, 143] width 133 height 11
type input "Conservice"
click at [229, 146] on input "text" at bounding box center [248, 143] width 133 height 11
type input "CRO"
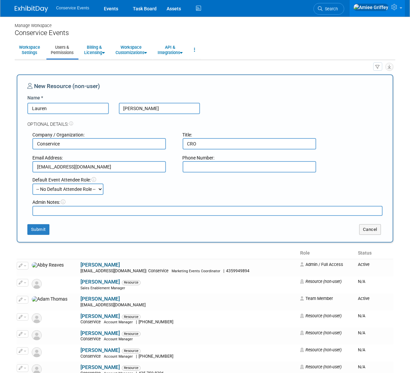
click at [83, 187] on select "-- No Default Attendee Role -- Demonstrator Host Planner Presenter Sales Repres…" at bounding box center [67, 188] width 71 height 11
select select "100"
click at [32, 183] on select "-- No Default Attendee Role -- Demonstrator Host Planner Presenter Sales Repres…" at bounding box center [67, 188] width 71 height 11
click at [46, 211] on textarea at bounding box center [207, 211] width 350 height 10
type textarea "CRO title beginning November"
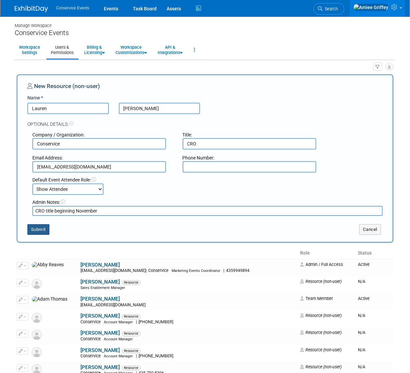
click at [47, 226] on button "Submit" at bounding box center [38, 229] width 22 height 11
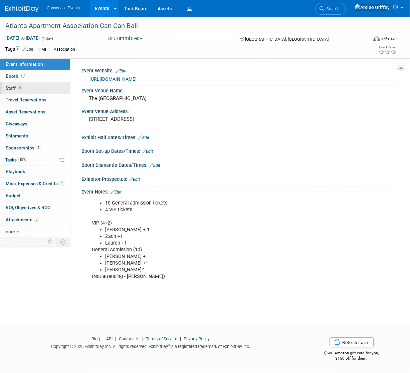
click at [16, 90] on span "Staff 4" at bounding box center [14, 87] width 17 height 5
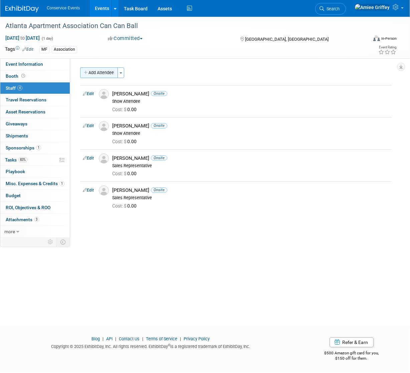
click at [100, 76] on button "Add Attendee" at bounding box center [99, 72] width 38 height 11
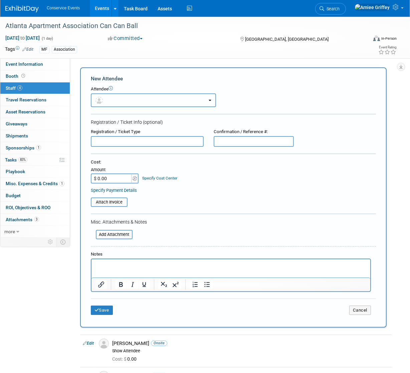
click at [121, 99] on button "button" at bounding box center [153, 100] width 125 height 14
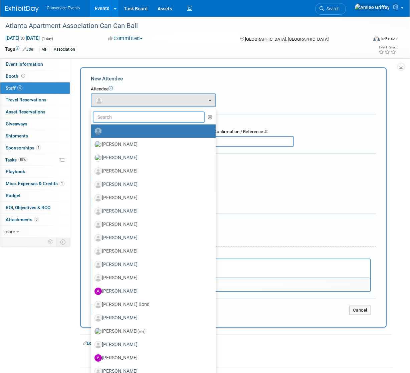
click at [129, 117] on input "text" at bounding box center [149, 116] width 112 height 11
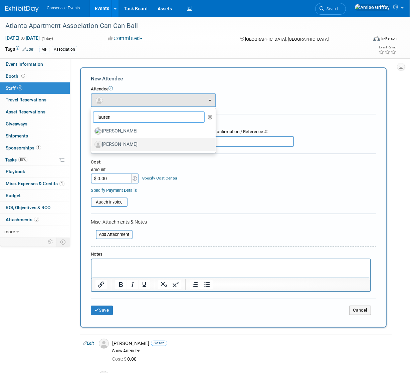
type input "lauren"
click at [128, 144] on label "Lauren Howard" at bounding box center [151, 144] width 114 height 11
click at [92, 144] on input "Lauren Howard" at bounding box center [90, 143] width 4 height 4
select select "18606fea-6d57-4127-83f6-0985c3f7dd12"
select select "100"
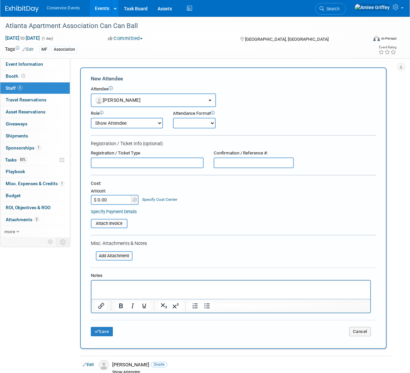
click at [184, 125] on select "Onsite Remote" at bounding box center [194, 123] width 43 height 11
select select "1"
click at [173, 118] on select "Onsite Remote" at bounding box center [194, 123] width 43 height 11
click at [101, 328] on button "Save" at bounding box center [102, 331] width 22 height 9
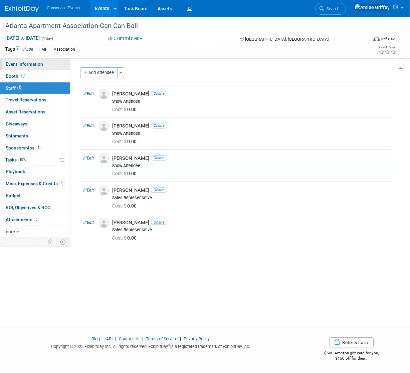
click at [29, 65] on span "Event Information" at bounding box center [24, 63] width 37 height 5
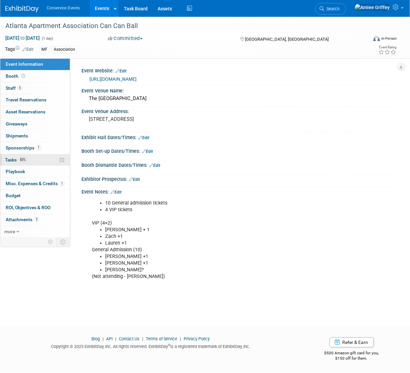
click at [33, 160] on link "83% Tasks 83%" at bounding box center [34, 160] width 69 height 12
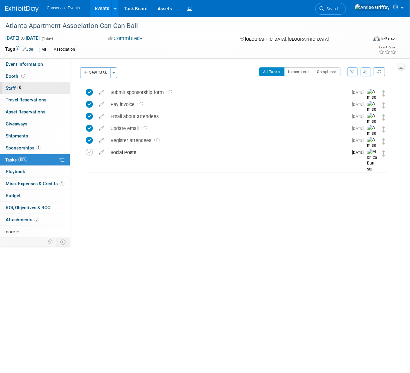
click at [25, 89] on link "5 Staff 5" at bounding box center [34, 88] width 69 height 12
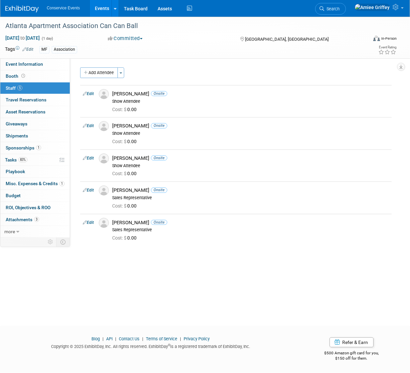
click at [96, 12] on link "Events" at bounding box center [102, 8] width 24 height 17
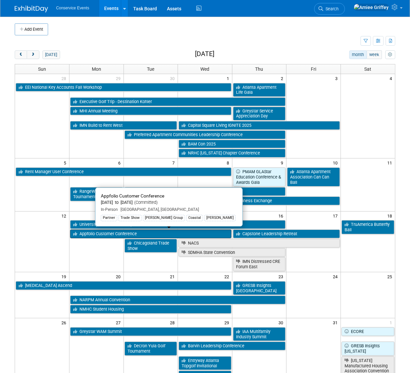
click at [112, 232] on link "Appfolio Customer Conference" at bounding box center [150, 233] width 161 height 9
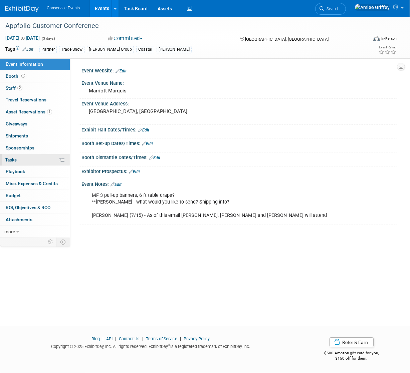
click at [25, 160] on link "0% Tasks 0%" at bounding box center [34, 160] width 69 height 12
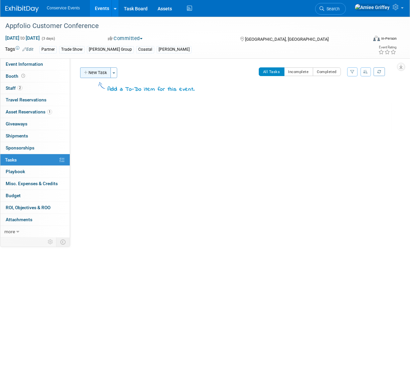
click at [95, 76] on button "New Task" at bounding box center [95, 72] width 31 height 11
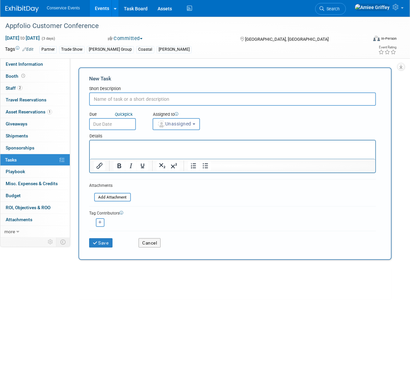
click at [124, 101] on input "text" at bounding box center [232, 98] width 286 height 13
type input "Social Posts"
click at [115, 126] on input "text" at bounding box center [112, 124] width 47 height 12
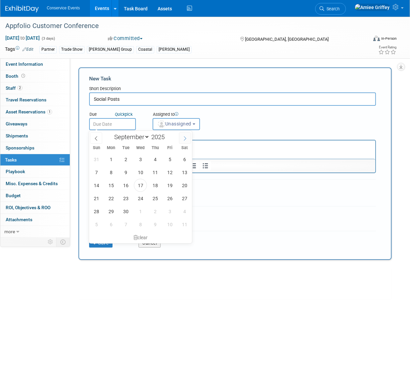
click at [183, 137] on icon at bounding box center [184, 138] width 5 height 5
select select "9"
click at [141, 169] on span "8" at bounding box center [140, 172] width 13 height 13
type input "Oct 8, 2025"
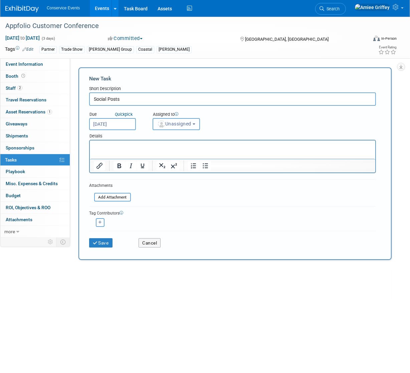
click at [172, 126] on span "Unassigned" at bounding box center [174, 123] width 34 height 5
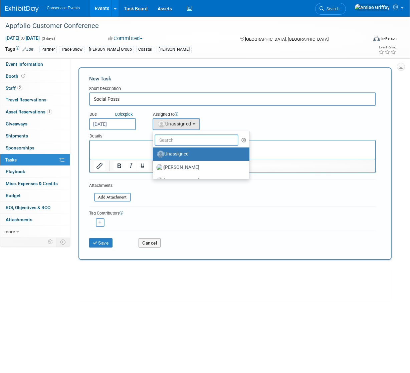
click at [185, 143] on input "text" at bounding box center [196, 139] width 84 height 11
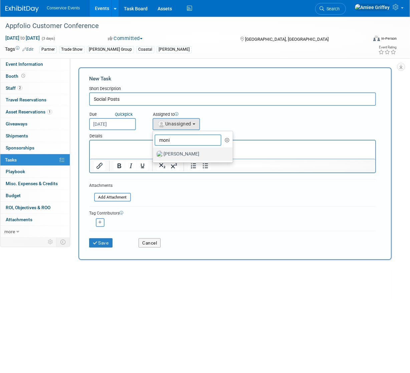
type input "moni"
click at [188, 154] on label "[PERSON_NAME]" at bounding box center [191, 154] width 70 height 11
click at [154, 154] on input "[PERSON_NAME]" at bounding box center [151, 153] width 4 height 4
select select "645f6361-02cf-415f-8c98-b7db9abfb354"
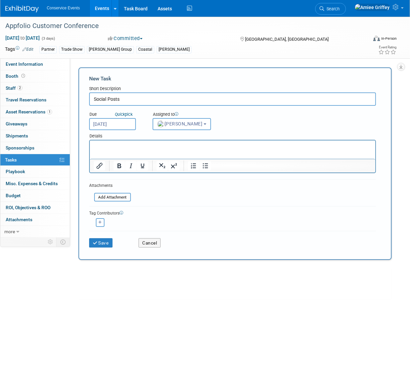
click at [134, 147] on p "Rich Text Area. Press ALT-0 for help." at bounding box center [231, 146] width 277 height 7
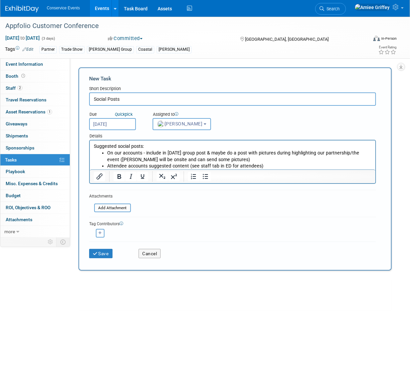
click at [227, 161] on li "On our accounts - include in [DATE] group post & maybe do a post with pictures …" at bounding box center [239, 156] width 264 height 13
drag, startPoint x: 217, startPoint y: 159, endPoint x: 107, endPoint y: 158, distance: 110.1
click at [107, 158] on li "On our accounts - include in [DATE] group post & maybe do a post with pictures …" at bounding box center [239, 156] width 264 height 13
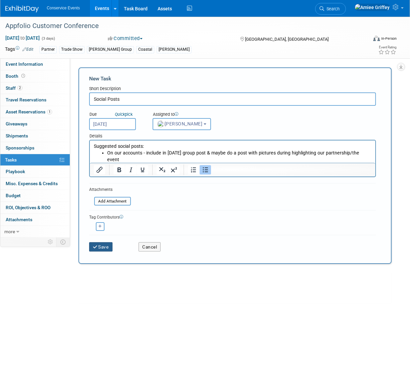
click at [102, 245] on button "Save" at bounding box center [100, 246] width 23 height 9
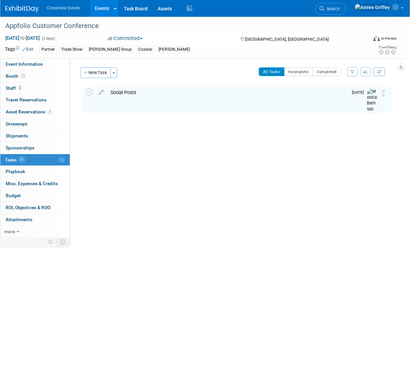
click at [100, 13] on link "Events" at bounding box center [102, 8] width 24 height 17
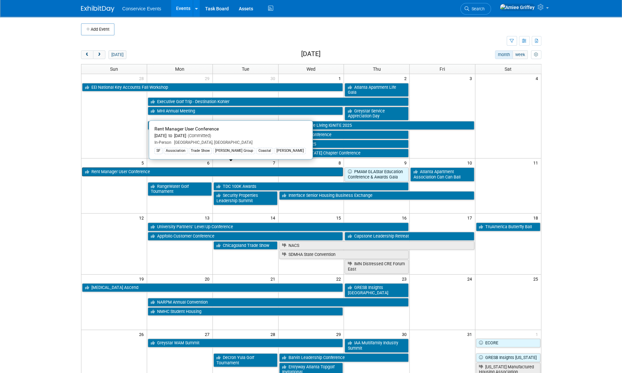
click at [161, 167] on link "Rent Manager User Conference" at bounding box center [212, 171] width 261 height 9
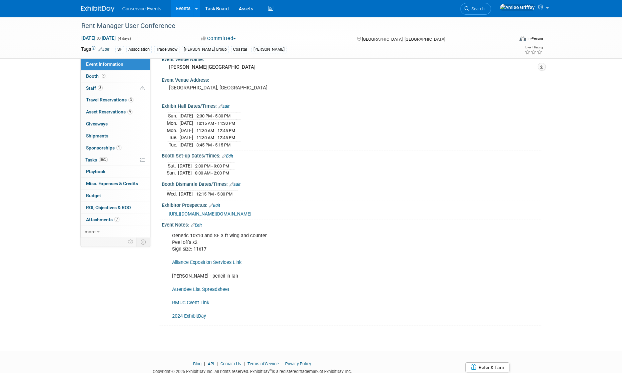
scroll to position [33, 0]
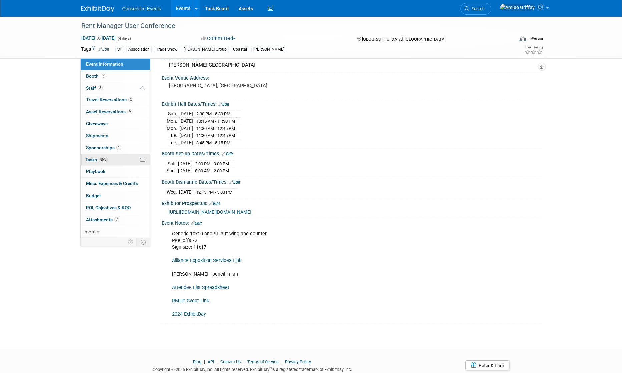
click at [103, 158] on span "86%" at bounding box center [103, 159] width 9 height 5
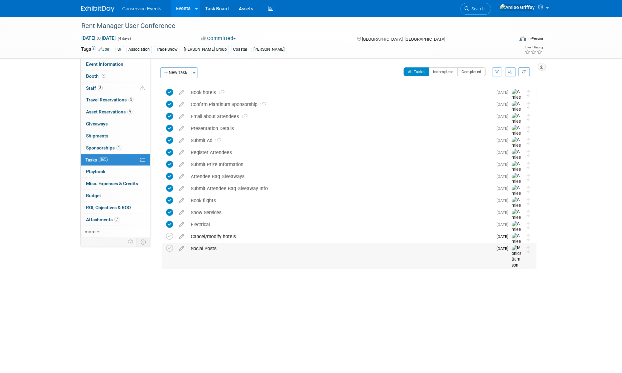
click at [206, 250] on div "Social Posts" at bounding box center [339, 248] width 305 height 11
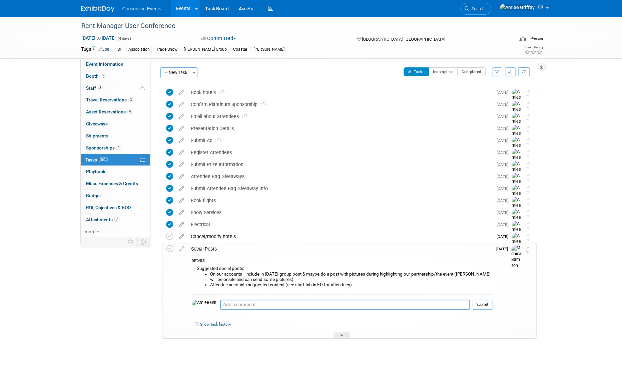
drag, startPoint x: 370, startPoint y: 285, endPoint x: 196, endPoint y: 269, distance: 174.5
click at [196, 269] on div "Suggested social posts: On our accounts - include in [DATE] group post & maybe …" at bounding box center [342, 279] width 300 height 30
copy div "Suggested social posts: On our accounts - include in Oct 1st group post & maybe…"
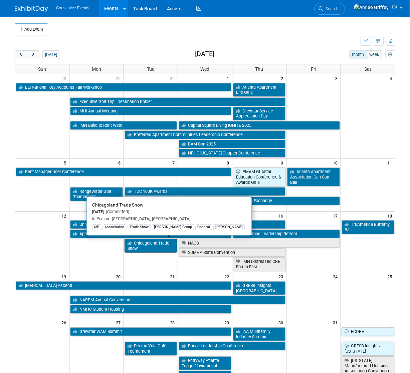
click at [147, 245] on link "Chicagoland Trade Show" at bounding box center [150, 246] width 53 height 14
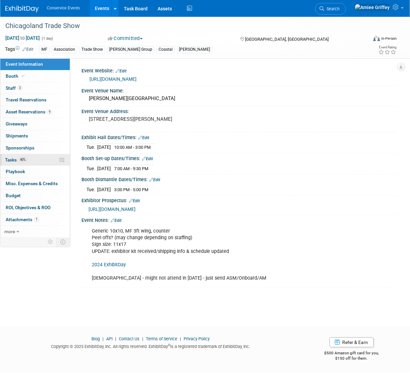
click at [32, 162] on link "40% Tasks 40%" at bounding box center [34, 160] width 69 height 12
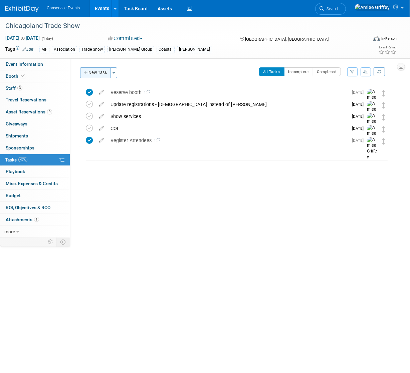
click at [103, 75] on button "New Task" at bounding box center [95, 72] width 31 height 11
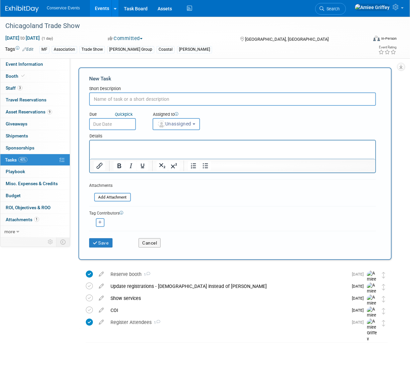
click at [120, 99] on input "text" at bounding box center [232, 98] width 286 height 13
type input "Social Posts"
click at [113, 126] on input "text" at bounding box center [112, 124] width 47 height 12
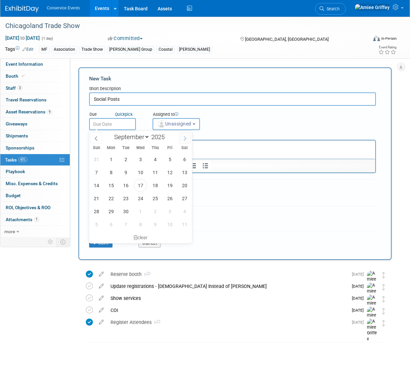
click at [182, 139] on span at bounding box center [185, 137] width 12 height 11
select select "9"
click at [124, 173] on span "7" at bounding box center [125, 172] width 13 height 13
type input "Oct 7, 2025"
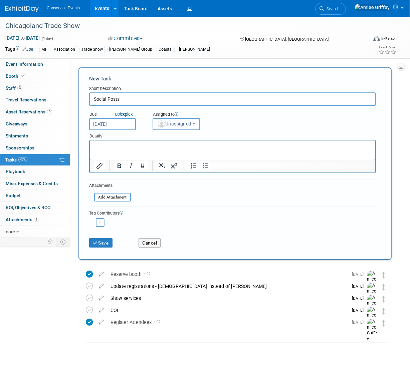
click at [173, 127] on button "Unassigned" at bounding box center [175, 124] width 47 height 12
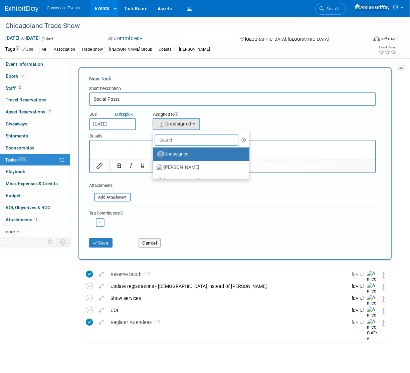
click at [182, 140] on input "text" at bounding box center [196, 139] width 84 height 11
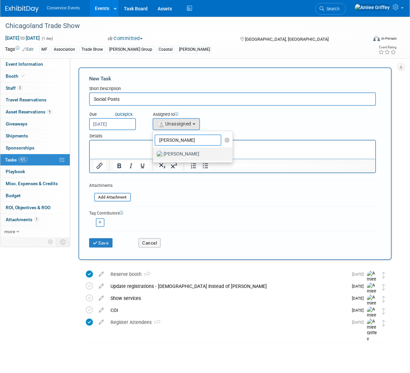
type input "monica"
click at [181, 155] on label "Monica Barnson" at bounding box center [191, 154] width 70 height 11
click at [154, 155] on input "Monica Barnson" at bounding box center [151, 153] width 4 height 4
select select "645f6361-02cf-415f-8c98-b7db9abfb354"
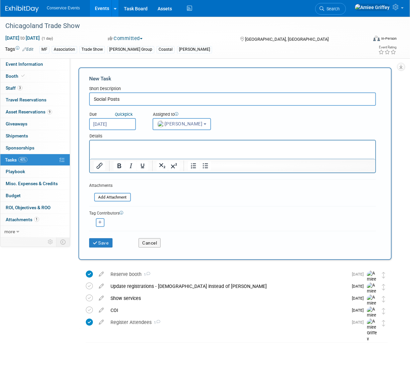
click at [168, 150] on html at bounding box center [231, 144] width 285 height 9
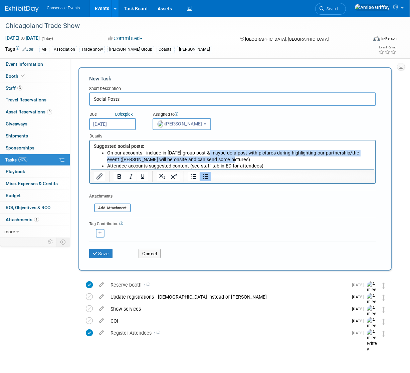
drag, startPoint x: 222, startPoint y: 161, endPoint x: 206, endPoint y: 153, distance: 17.2
click at [206, 153] on li "On our accounts - include in Oct 1st group post & maybe do a post with pictures…" at bounding box center [239, 156] width 264 height 13
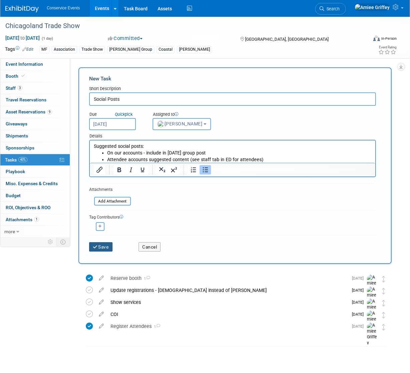
click at [104, 244] on button "Save" at bounding box center [100, 246] width 23 height 9
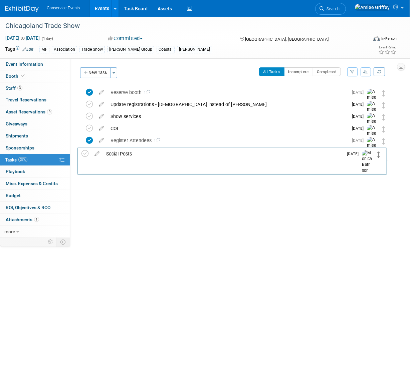
drag, startPoint x: 383, startPoint y: 92, endPoint x: 378, endPoint y: 153, distance: 61.2
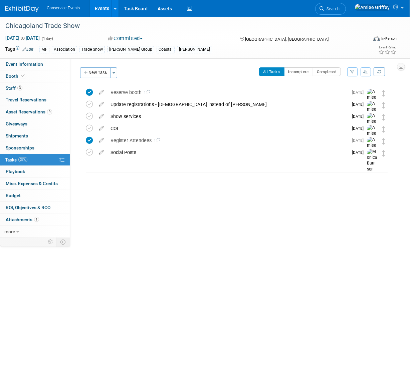
click at [97, 9] on link "Events" at bounding box center [102, 8] width 24 height 17
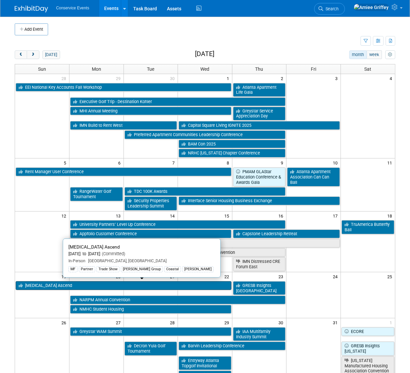
click at [90, 282] on link "[MEDICAL_DATA] Ascend" at bounding box center [123, 285] width 215 height 9
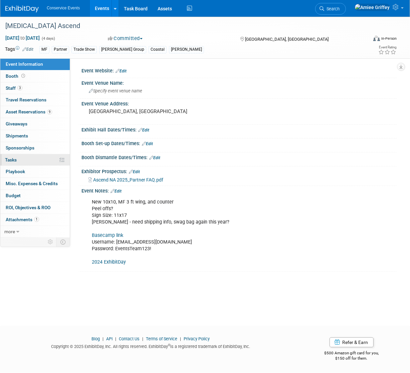
click at [31, 158] on link "0% Tasks 0%" at bounding box center [34, 160] width 69 height 12
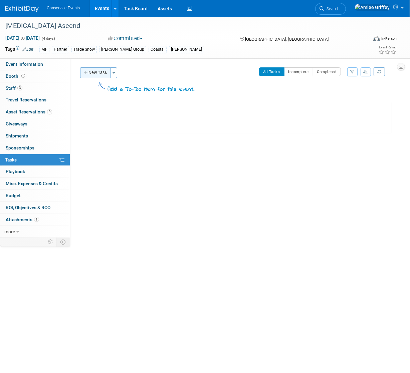
click at [97, 71] on button "New Task" at bounding box center [95, 72] width 31 height 11
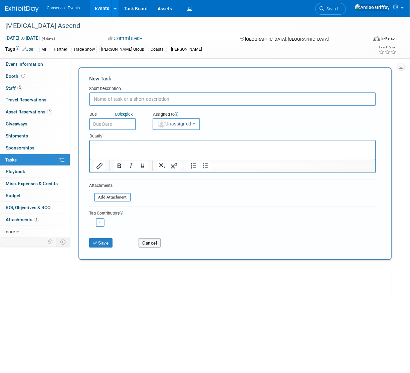
click at [116, 97] on input "text" at bounding box center [232, 98] width 286 height 13
type input "Social Posts"
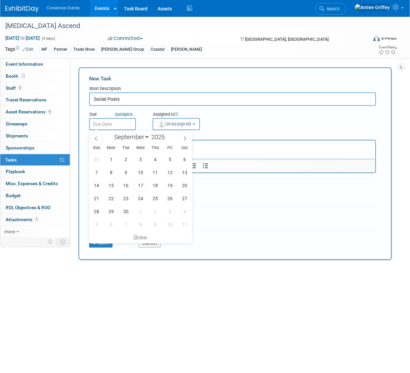
click at [116, 123] on input "text" at bounding box center [112, 124] width 47 height 12
click at [183, 140] on icon at bounding box center [184, 138] width 5 height 5
select select "9"
click at [166, 172] on span "10" at bounding box center [169, 172] width 13 height 13
type input "Oct 10, 2025"
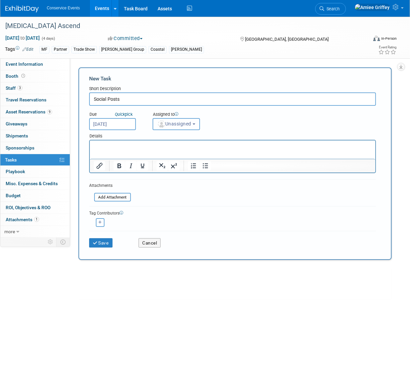
click at [185, 124] on span "Unassigned" at bounding box center [174, 123] width 34 height 5
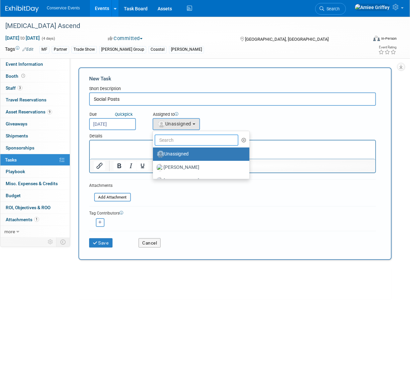
click at [181, 138] on input "text" at bounding box center [196, 139] width 84 height 11
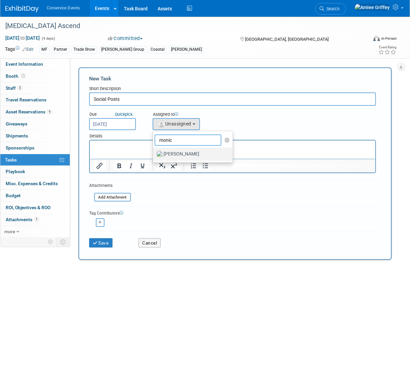
type input "monic"
click at [183, 151] on label "Monica Barnson" at bounding box center [191, 154] width 70 height 11
click at [154, 151] on input "Monica Barnson" at bounding box center [151, 153] width 4 height 4
select select "645f6361-02cf-415f-8c98-b7db9abfb354"
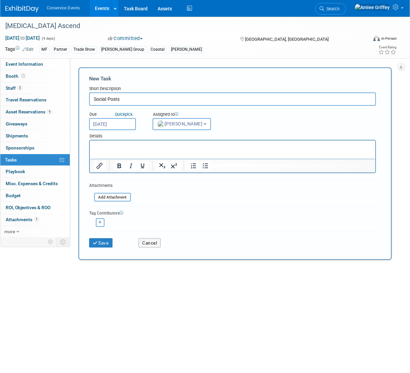
click at [141, 144] on p "Rich Text Area. Press ALT-0 for help." at bounding box center [231, 146] width 277 height 7
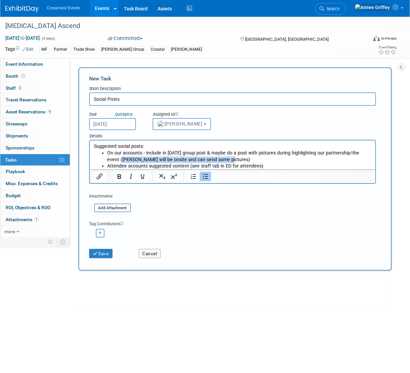
drag, startPoint x: 223, startPoint y: 159, endPoint x: 103, endPoint y: 160, distance: 119.7
click at [103, 160] on ul "On our accounts - include in Oct 1st group post & maybe do a post with pictures…" at bounding box center [231, 160] width 277 height 20
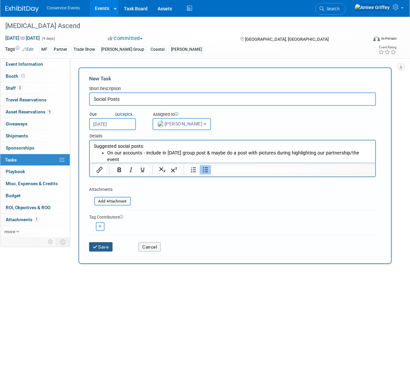
click at [103, 248] on button "Save" at bounding box center [100, 246] width 23 height 9
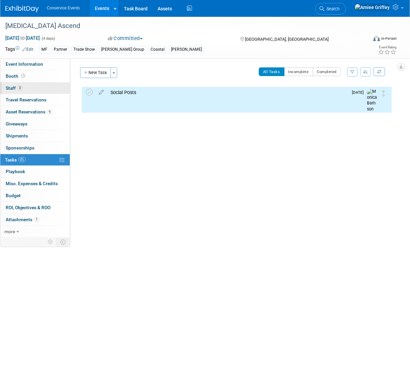
click at [14, 89] on span "Staff 3" at bounding box center [14, 87] width 17 height 5
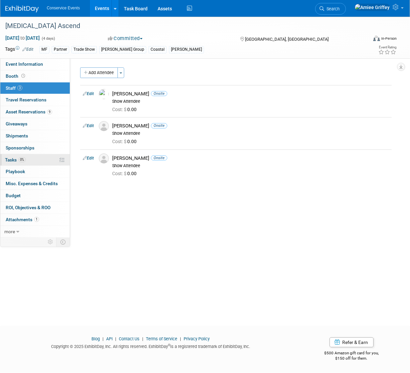
click at [22, 161] on span "0%" at bounding box center [21, 159] width 7 height 5
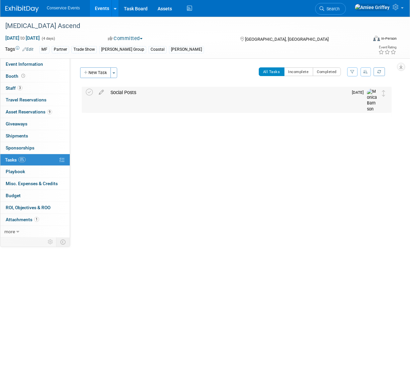
click at [125, 92] on div "Social Posts" at bounding box center [227, 92] width 240 height 11
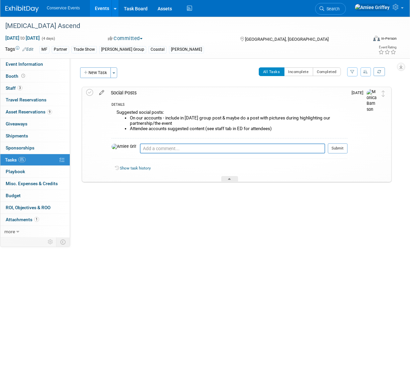
click at [101, 93] on icon at bounding box center [102, 91] width 12 height 8
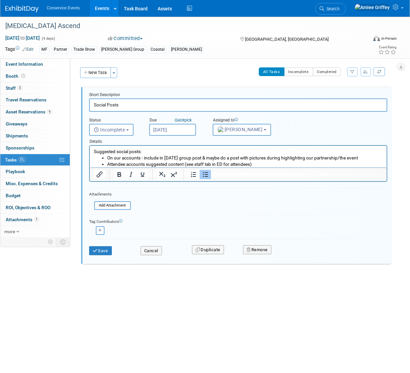
click at [363, 157] on li "On our accounts - include in Oct 1st group post & maybe do a post with pictures…" at bounding box center [244, 158] width 275 height 6
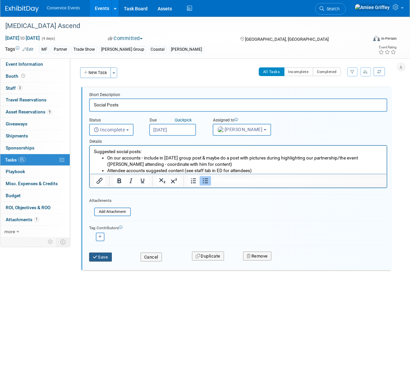
click at [109, 256] on button "Save" at bounding box center [100, 256] width 23 height 9
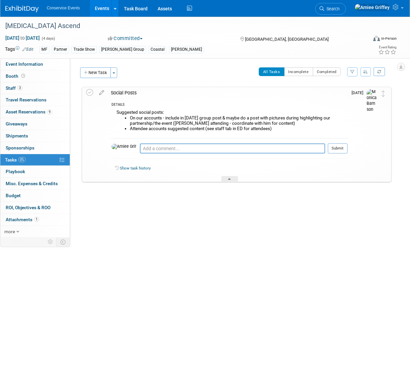
click at [103, 13] on link "Events" at bounding box center [102, 8] width 24 height 17
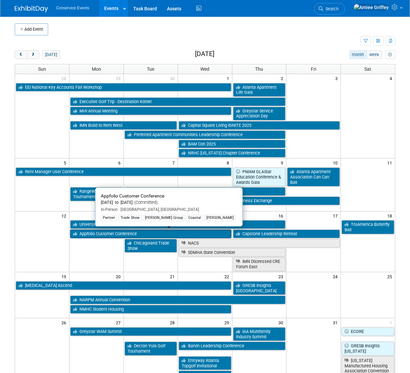
click at [93, 235] on link "Appfolio Customer Conference" at bounding box center [150, 233] width 161 height 9
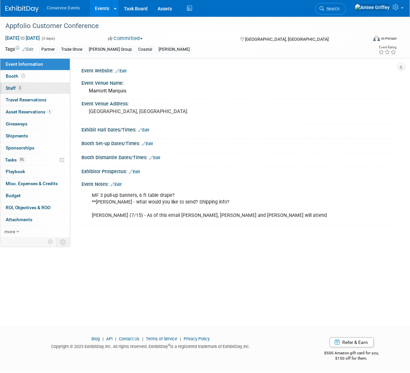
click at [11, 91] on link "2 Staff 2" at bounding box center [34, 88] width 69 height 12
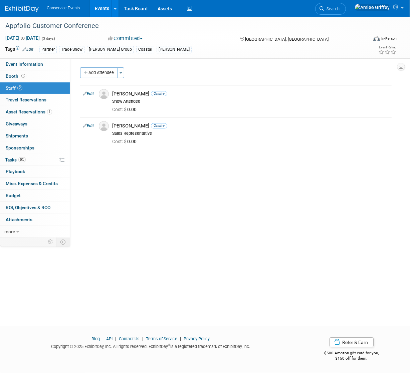
click at [104, 11] on link "Events" at bounding box center [102, 8] width 24 height 17
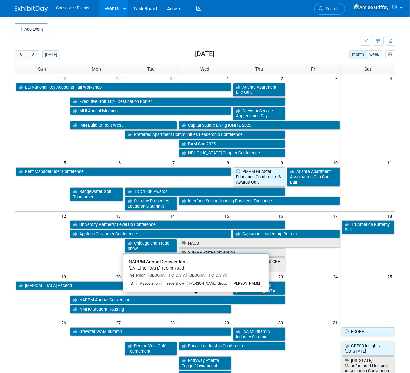
click at [92, 298] on link "NARPM Annual Convention" at bounding box center [177, 299] width 215 height 9
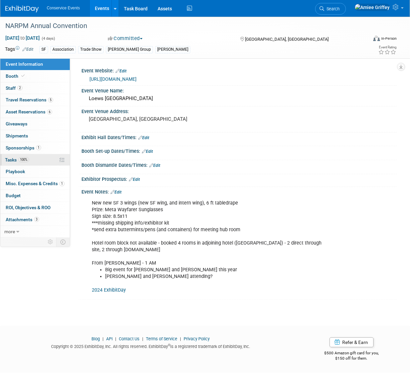
click at [27, 163] on link "100% Tasks 100%" at bounding box center [34, 160] width 69 height 12
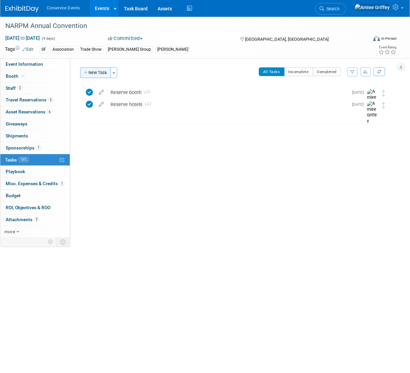
click at [103, 74] on button "New Task" at bounding box center [95, 72] width 31 height 11
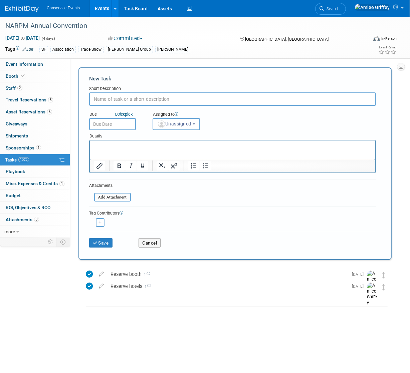
click at [130, 96] on input "text" at bounding box center [232, 98] width 286 height 13
type input "Social Posts"
click at [118, 121] on input "text" at bounding box center [112, 124] width 47 height 12
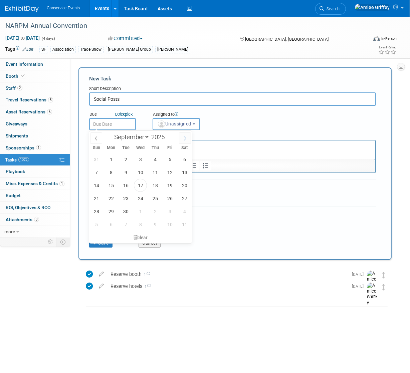
click at [183, 138] on icon at bounding box center [184, 138] width 5 height 5
select select "9"
click at [110, 184] on span "13" at bounding box center [110, 185] width 13 height 13
type input "Oct 13, 2025"
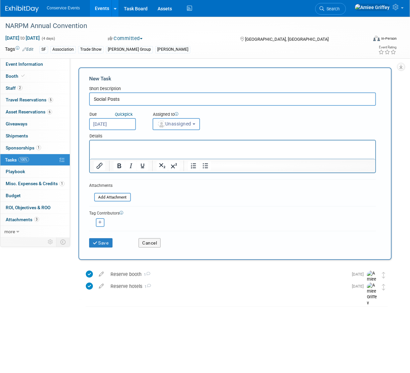
click at [180, 123] on span "Unassigned" at bounding box center [174, 123] width 34 height 5
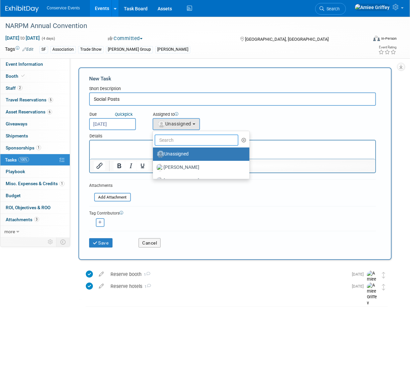
click at [186, 136] on input "text" at bounding box center [196, 139] width 84 height 11
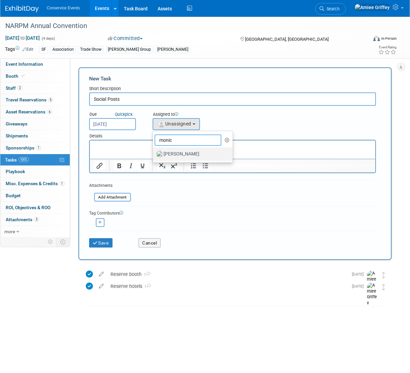
type input "monic"
click at [187, 151] on label "[PERSON_NAME]" at bounding box center [191, 154] width 70 height 11
click at [154, 151] on input "[PERSON_NAME]" at bounding box center [151, 153] width 4 height 4
select select "645f6361-02cf-415f-8c98-b7db9abfb354"
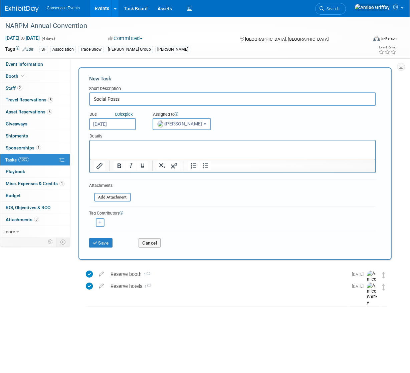
click at [131, 150] on html at bounding box center [231, 144] width 285 height 9
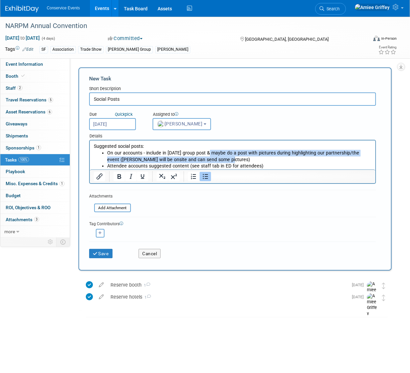
drag, startPoint x: 220, startPoint y: 159, endPoint x: 206, endPoint y: 153, distance: 15.1
click at [206, 153] on li "On our accounts - include in Oct 1st group post & maybe do a post with pictures…" at bounding box center [239, 156] width 264 height 13
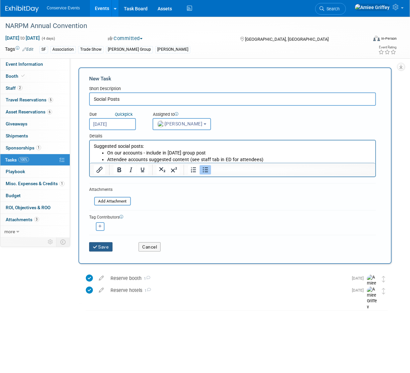
click at [102, 245] on button "Save" at bounding box center [100, 246] width 23 height 9
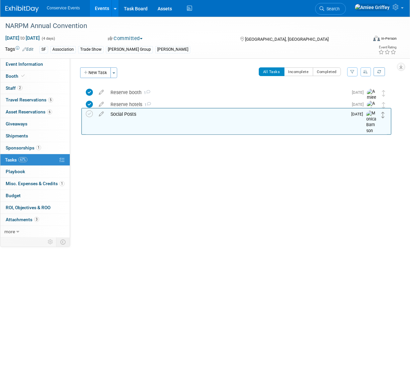
drag, startPoint x: 382, startPoint y: 93, endPoint x: 381, endPoint y: 117, distance: 23.7
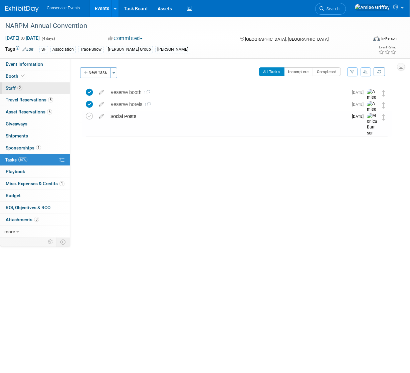
click at [22, 86] on link "2 Staff 2" at bounding box center [34, 88] width 69 height 12
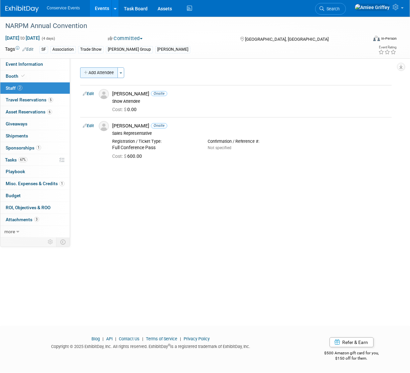
click at [97, 72] on button "Add Attendee" at bounding box center [99, 72] width 38 height 11
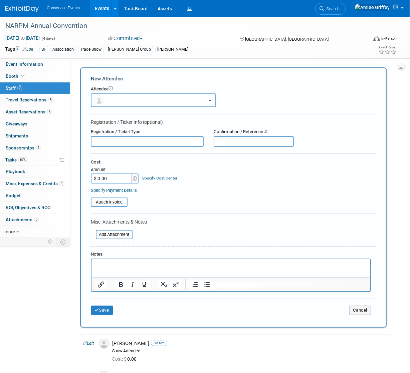
click at [129, 98] on button "button" at bounding box center [153, 100] width 125 height 14
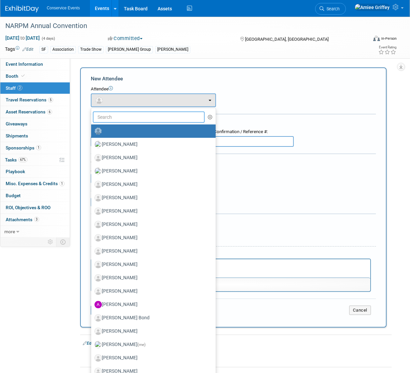
click at [138, 118] on input "text" at bounding box center [149, 116] width 112 height 11
type input "tanner"
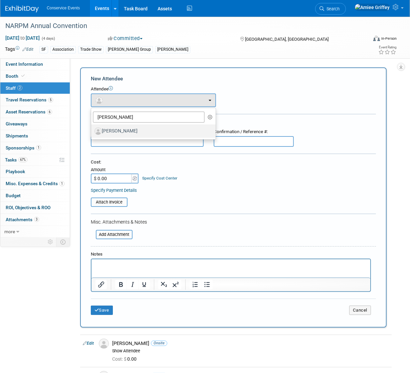
click at [138, 131] on label "[PERSON_NAME]" at bounding box center [151, 131] width 114 height 11
click at [92, 131] on input "[PERSON_NAME]" at bounding box center [90, 130] width 4 height 4
select select "7de0d264-0850-48b2-8750-d4300641e3e1"
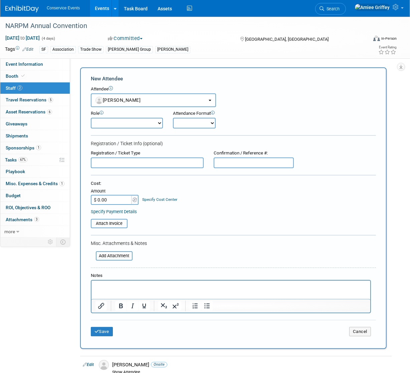
click at [152, 123] on select "Demonstrator Host Planner Presenter Sales Representative Set-up/Dismantle Crew …" at bounding box center [127, 123] width 72 height 11
select select "100"
click at [91, 118] on select "Demonstrator Host Planner Presenter Sales Representative Set-up/Dismantle Crew …" at bounding box center [127, 123] width 72 height 11
click at [199, 123] on select "Onsite Remote" at bounding box center [194, 123] width 43 height 11
select select "1"
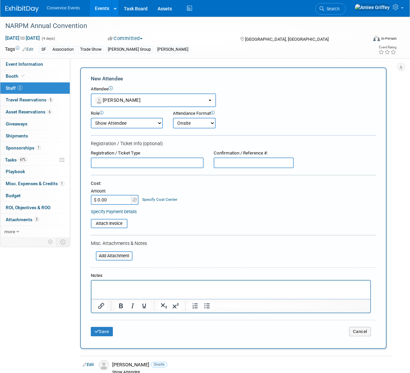
click at [173, 118] on select "Onsite Remote" at bounding box center [194, 123] width 43 height 11
click at [112, 328] on button "Save" at bounding box center [102, 331] width 22 height 9
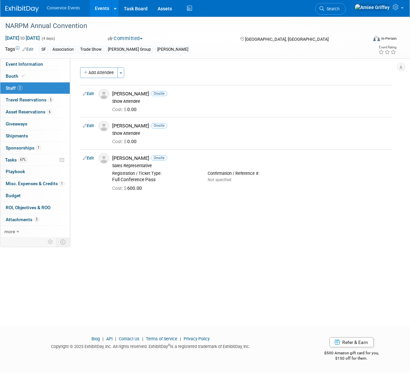
click at [100, 8] on link "Events" at bounding box center [102, 8] width 24 height 17
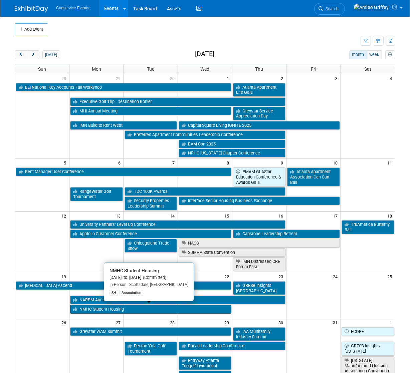
click at [91, 307] on link "NMHC Student Housing" at bounding box center [150, 309] width 161 height 9
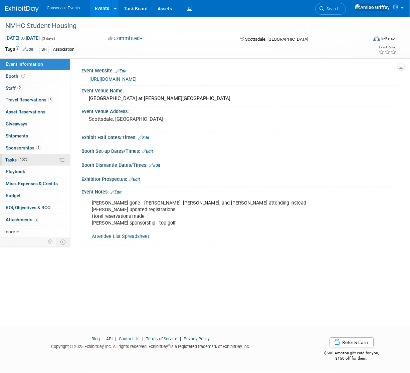
click at [38, 161] on link "100% Tasks 100%" at bounding box center [34, 160] width 69 height 12
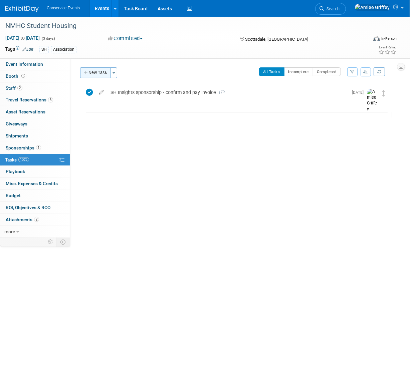
click at [93, 70] on button "New Task" at bounding box center [95, 72] width 31 height 11
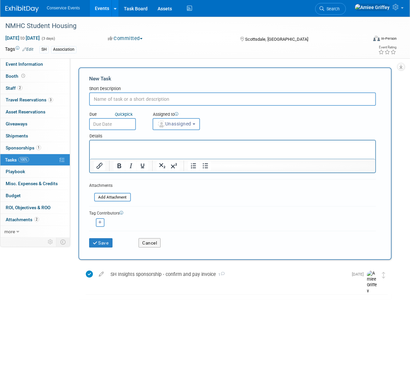
click at [144, 98] on input "text" at bounding box center [232, 98] width 286 height 13
type input "Social Posts"
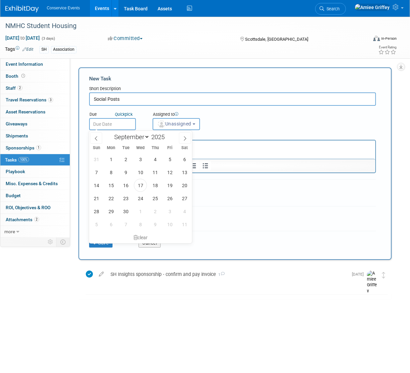
click at [117, 129] on body "Conservice Events Events Add Event Bulk Upload Events Shareable Event Boards Re…" at bounding box center [205, 186] width 410 height 373
click at [188, 138] on span at bounding box center [185, 137] width 12 height 11
select select "9"
click at [113, 185] on span "13" at bounding box center [110, 185] width 13 height 13
type input "Oct 13, 2025"
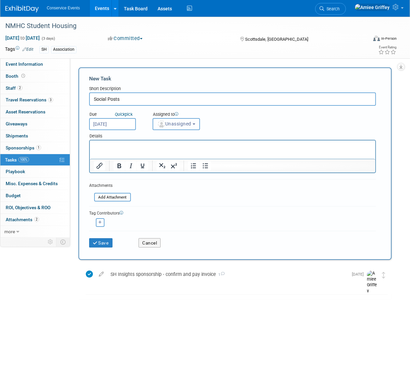
click at [164, 125] on img "button" at bounding box center [161, 123] width 7 height 7
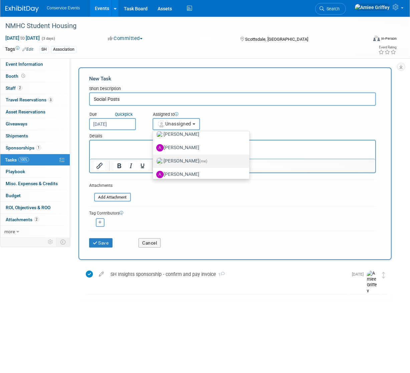
scroll to position [47, 0]
click at [181, 161] on label "Amiee Griffey (me)" at bounding box center [199, 160] width 86 height 11
click at [154, 161] on input "Amiee Griffey (me)" at bounding box center [151, 160] width 4 height 4
radio input "true"
select select "28722387-35c6-4557-bb24-edeacb20f2e1"
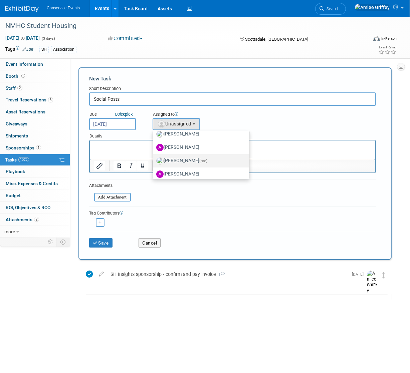
radio input "false"
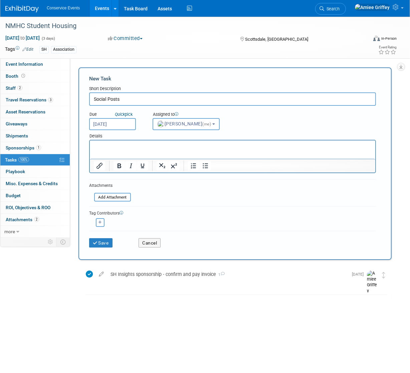
click at [168, 148] on p "Rich Text Area. Press ALT-0 for help." at bounding box center [231, 146] width 277 height 7
click at [178, 122] on span "Amiee Griffey (me)" at bounding box center [184, 123] width 55 height 5
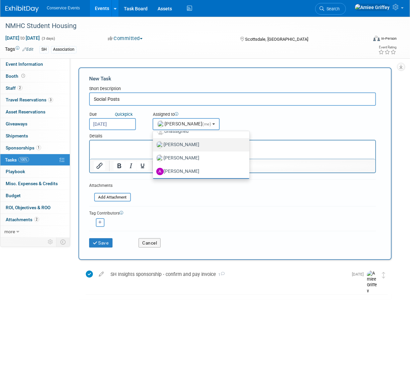
scroll to position [0, 0]
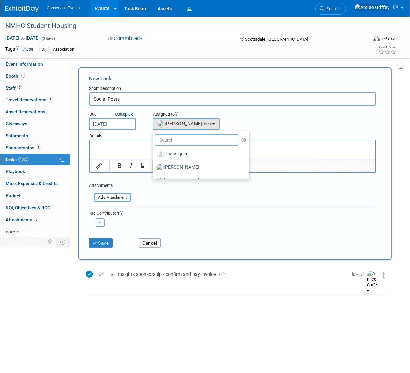
click at [183, 141] on input "text" at bounding box center [196, 139] width 84 height 11
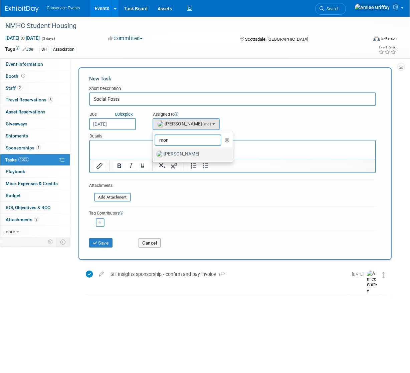
type input "mon"
drag, startPoint x: 190, startPoint y: 153, endPoint x: 96, endPoint y: 11, distance: 169.9
click at [190, 153] on label "[PERSON_NAME]" at bounding box center [191, 154] width 70 height 11
click at [154, 153] on input "[PERSON_NAME]" at bounding box center [151, 153] width 4 height 4
select select "645f6361-02cf-415f-8c98-b7db9abfb354"
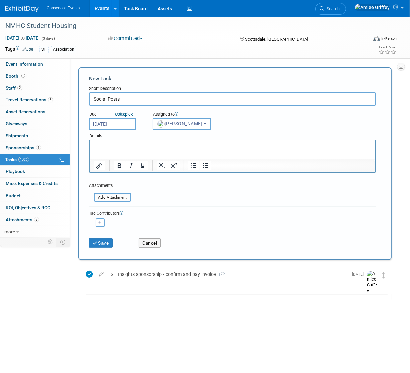
click at [153, 144] on p "Rich Text Area. Press ALT-0 for help." at bounding box center [231, 146] width 277 height 7
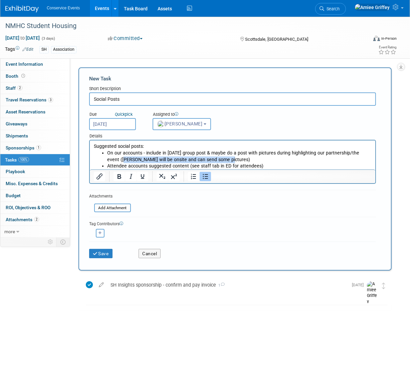
drag, startPoint x: 213, startPoint y: 159, endPoint x: 108, endPoint y: 159, distance: 105.1
click at [108, 159] on li "On our accounts - include in [DATE] group post & maybe do a post with pictures …" at bounding box center [239, 156] width 264 height 13
click at [109, 251] on button "Save" at bounding box center [100, 253] width 23 height 9
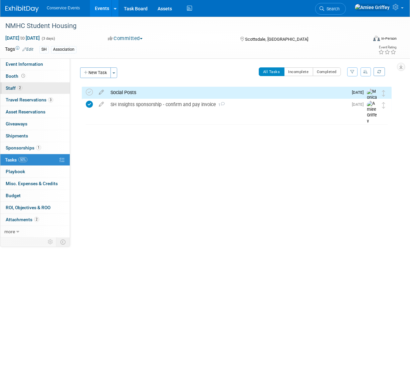
click at [17, 86] on span "2" at bounding box center [19, 87] width 5 height 5
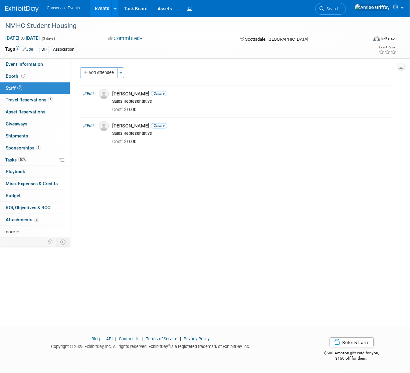
click at [111, 79] on div "Add Attendee Toggle Dropdown Quick -Tag Attendees Apply X (me) select all cancel" at bounding box center [235, 108] width 311 height 82
click at [109, 75] on button "Add Attendee" at bounding box center [99, 72] width 38 height 11
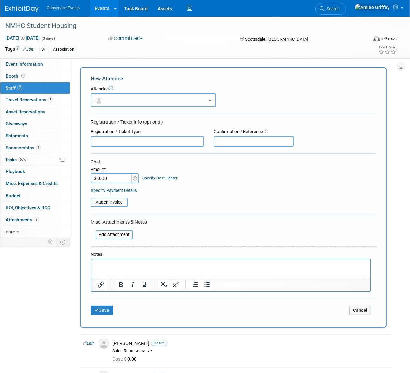
click at [133, 99] on button "button" at bounding box center [153, 100] width 125 height 14
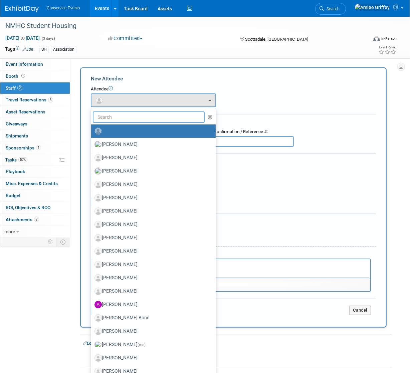
click at [139, 116] on input "text" at bounding box center [149, 116] width 112 height 11
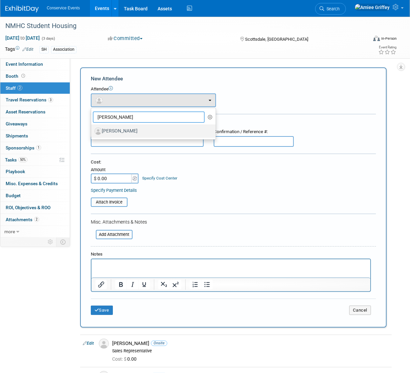
type input "justin"
click at [147, 132] on label "Justin Brady" at bounding box center [151, 131] width 114 height 11
click at [92, 132] on input "Justin Brady" at bounding box center [90, 130] width 4 height 4
select select "1b3e4e79-0764-4cdb-85cb-ee6e40c87eeb"
select select "4"
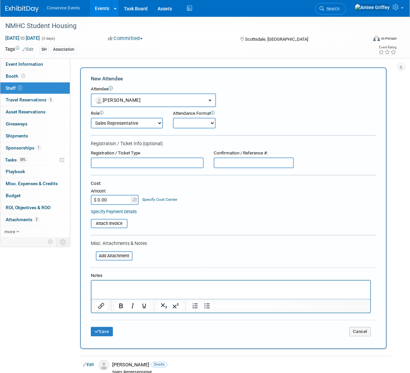
click at [184, 124] on select "Onsite Remote" at bounding box center [194, 123] width 43 height 11
select select "1"
click at [173, 118] on select "Onsite Remote" at bounding box center [194, 123] width 43 height 11
click at [106, 328] on button "Save" at bounding box center [102, 331] width 22 height 9
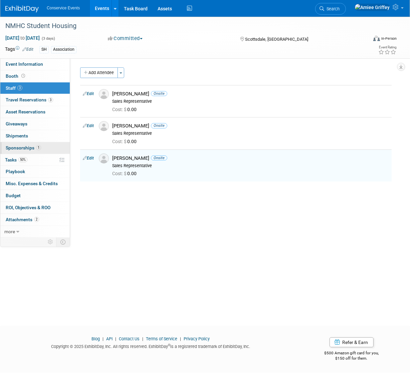
click at [21, 151] on link "1 Sponsorships 1" at bounding box center [34, 148] width 69 height 12
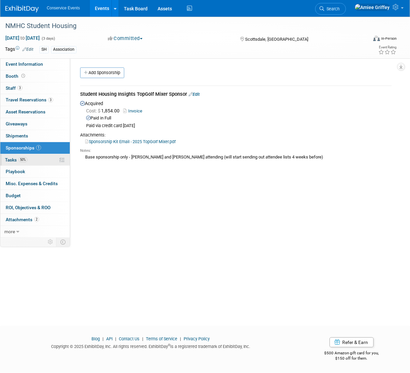
click at [19, 162] on link "50% Tasks 50%" at bounding box center [34, 160] width 69 height 12
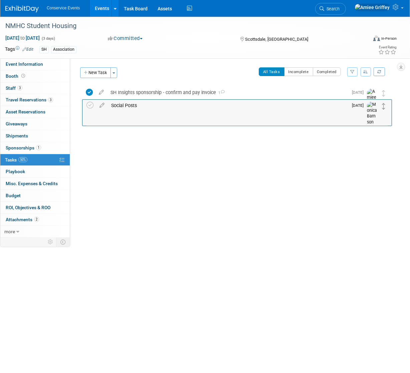
drag, startPoint x: 383, startPoint y: 93, endPoint x: 384, endPoint y: 106, distance: 13.0
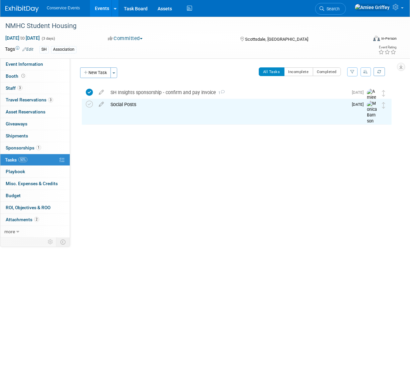
click at [97, 5] on link "Events" at bounding box center [102, 8] width 24 height 17
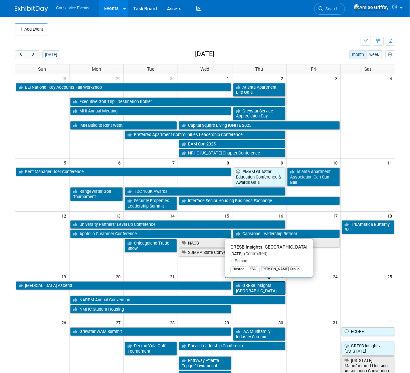
click at [267, 285] on link "GRESB Insights [GEOGRAPHIC_DATA]" at bounding box center [259, 288] width 53 height 14
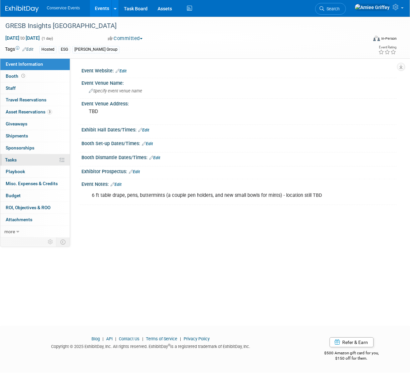
click at [29, 157] on link "0% Tasks 0%" at bounding box center [34, 160] width 69 height 12
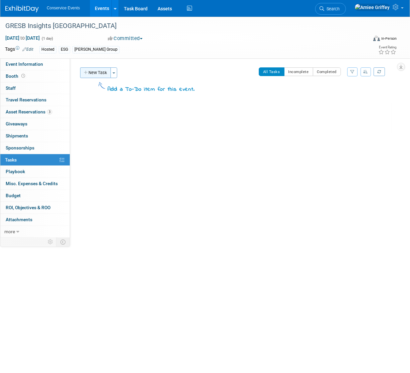
click at [100, 77] on button "New Task" at bounding box center [95, 72] width 31 height 11
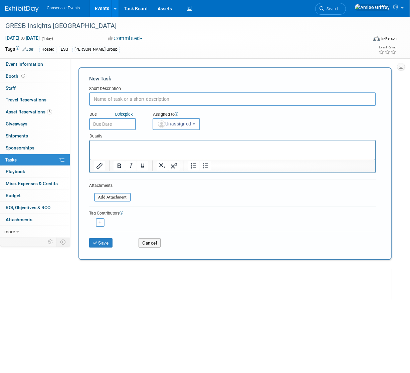
click at [107, 101] on input "text" at bounding box center [232, 98] width 286 height 13
type input "Social Posts"
click at [104, 121] on input "text" at bounding box center [112, 124] width 47 height 12
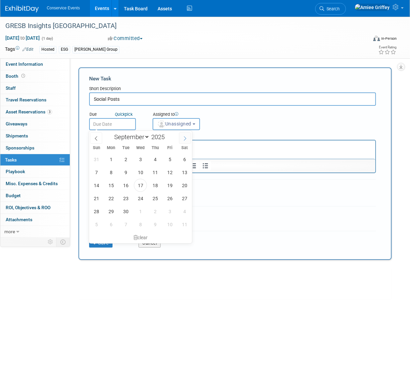
click at [179, 137] on span at bounding box center [185, 137] width 12 height 11
select select "9"
click at [153, 185] on span "16" at bounding box center [154, 185] width 13 height 13
type input "Oct 16, 2025"
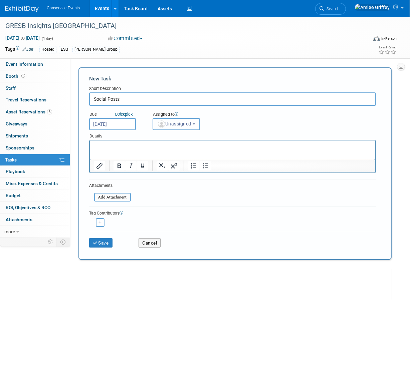
click at [173, 123] on span "Unassigned" at bounding box center [174, 123] width 34 height 5
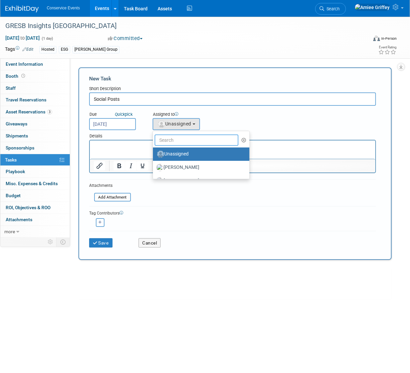
click at [187, 142] on input "text" at bounding box center [196, 139] width 84 height 11
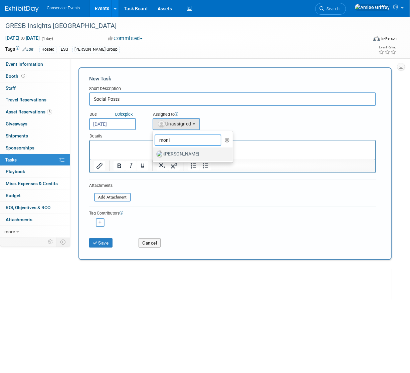
type input "moni"
drag, startPoint x: 190, startPoint y: 151, endPoint x: 72, endPoint y: 6, distance: 186.6
click at [190, 151] on label "[PERSON_NAME]" at bounding box center [191, 154] width 70 height 11
click at [154, 151] on input "[PERSON_NAME]" at bounding box center [151, 153] width 4 height 4
select select "645f6361-02cf-415f-8c98-b7db9abfb354"
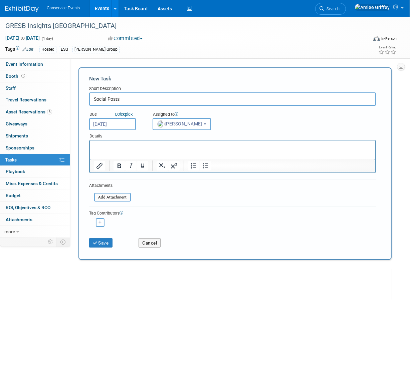
click at [161, 147] on p "Rich Text Area. Press ALT-0 for help." at bounding box center [231, 146] width 277 height 7
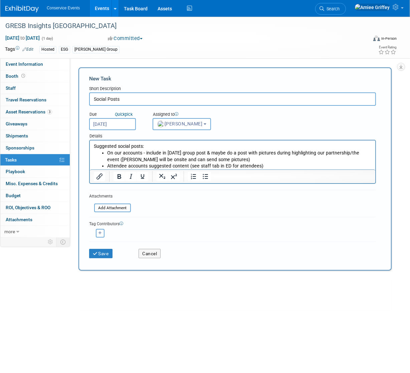
click at [164, 152] on li "On our accounts - include in [DATE] group post & maybe do a post with pictures …" at bounding box center [239, 156] width 264 height 13
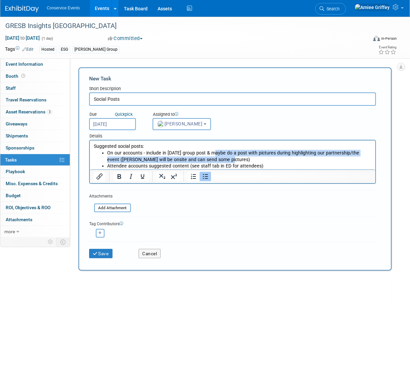
drag, startPoint x: 224, startPoint y: 159, endPoint x: 211, endPoint y: 153, distance: 14.9
click at [211, 153] on li "On our accounts - include in [DATE] group post & maybe do a post with pictures …" at bounding box center [239, 156] width 264 height 13
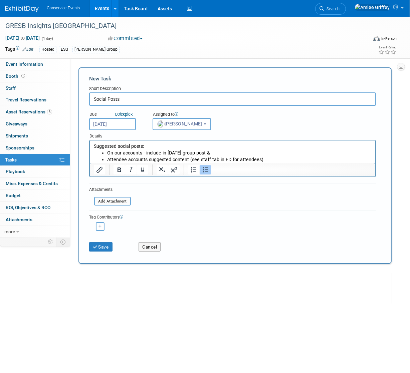
drag, startPoint x: 267, startPoint y: 160, endPoint x: 98, endPoint y: 157, distance: 168.8
click at [98, 157] on ul "On our accounts - include in Oct 1st group post & Attendee accounts suggested c…" at bounding box center [231, 156] width 277 height 13
click at [167, 160] on li "Attendee accounts suggested content (see staff tab in ED for attendees)" at bounding box center [239, 159] width 264 height 7
click at [260, 158] on li "Attendee accounts suggested content (see staff tab in ED for attendees)" at bounding box center [239, 159] width 264 height 7
drag, startPoint x: 271, startPoint y: 160, endPoint x: 266, endPoint y: 159, distance: 4.7
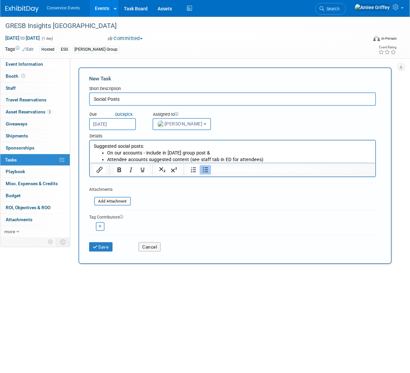
click at [266, 159] on li "Attendee accounts suggested content (see staff tab in ED for attendees)" at bounding box center [239, 159] width 264 height 7
drag, startPoint x: 126, startPoint y: 159, endPoint x: 107, endPoint y: 159, distance: 18.7
click at [107, 159] on li "Attendee accounts suggested content (see staff tab in ED for attendees)" at bounding box center [239, 159] width 264 height 7
click at [258, 159] on li "Speaker accounts suggested content (see staff tab in ED for attendees)" at bounding box center [239, 159] width 264 height 7
drag, startPoint x: 263, startPoint y: 159, endPoint x: 187, endPoint y: 157, distance: 76.1
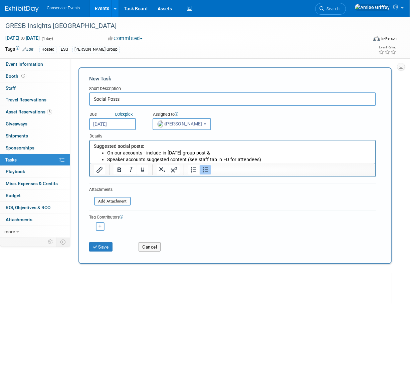
click at [187, 157] on li "Speaker accounts suggested content (see staff tab in ED for attendees)" at bounding box center [239, 159] width 264 height 7
click at [149, 145] on p "Suggested social posts:" at bounding box center [231, 146] width 277 height 7
click at [93, 145] on p "Suggested social posts:" at bounding box center [231, 146] width 277 height 7
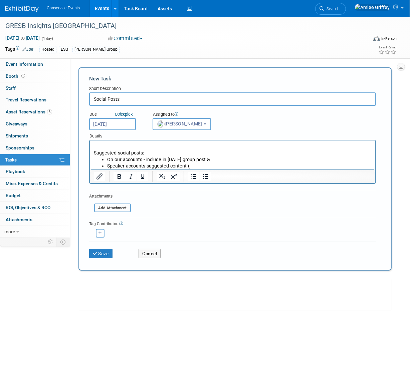
click at [102, 145] on p "Rich Text Area. Press ALT-0 for help." at bounding box center [231, 146] width 277 height 7
click at [215, 159] on li "On our accounts - include in Oct 1st group post &" at bounding box center [239, 159] width 264 height 7
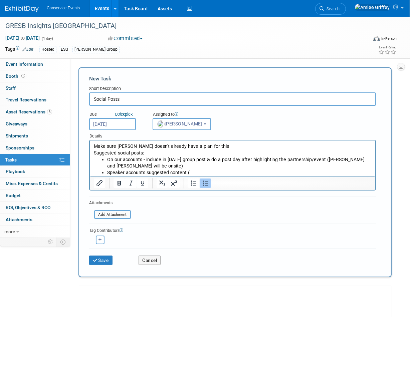
click at [194, 172] on li "Speaker accounts suggested content (" at bounding box center [239, 172] width 264 height 7
click at [97, 259] on button "Save" at bounding box center [100, 259] width 23 height 9
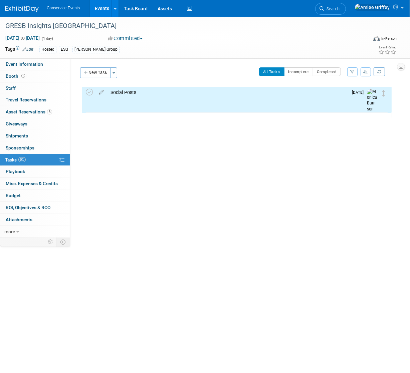
click at [100, 12] on link "Events" at bounding box center [102, 8] width 24 height 17
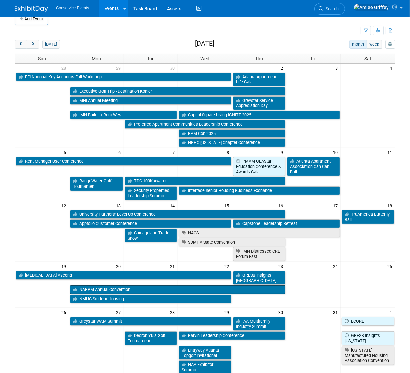
scroll to position [32, 0]
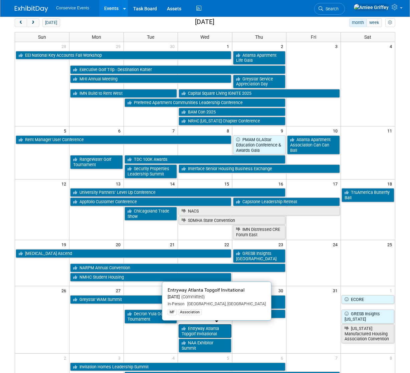
click at [202, 329] on link "Entryway Atlanta Topgolf Invitational" at bounding box center [204, 331] width 53 height 14
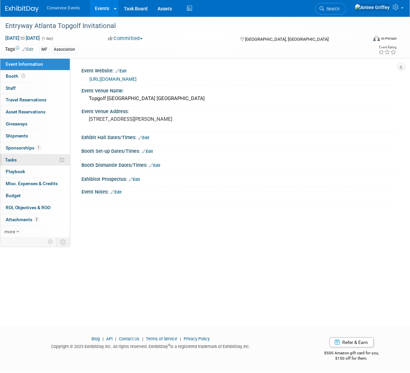
click at [25, 164] on link "0% Tasks 0%" at bounding box center [34, 160] width 69 height 12
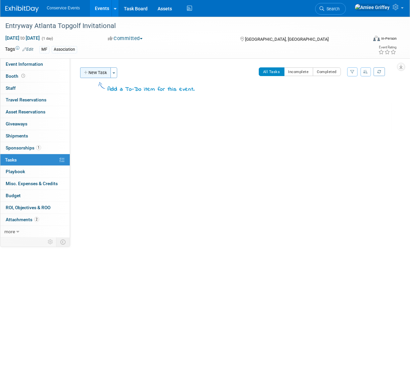
click at [102, 69] on button "New Task" at bounding box center [95, 72] width 31 height 11
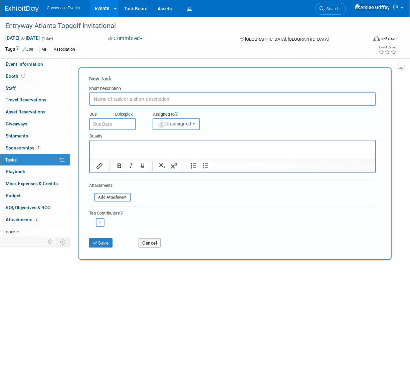
click at [127, 99] on input "text" at bounding box center [232, 98] width 286 height 13
type input "Social Posts"
click at [116, 123] on input "text" at bounding box center [112, 124] width 47 height 12
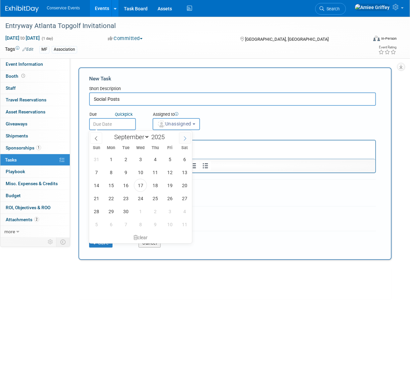
click at [186, 138] on icon at bounding box center [184, 138] width 5 height 5
select select "9"
click at [139, 198] on span "22" at bounding box center [140, 198] width 13 height 13
type input "[DATE]"
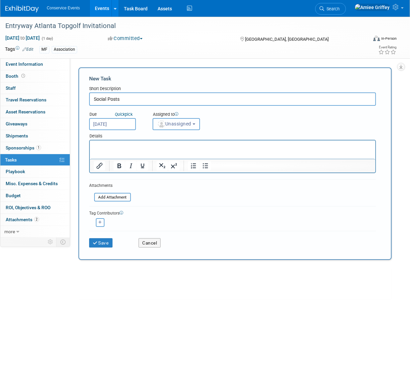
click at [171, 124] on span "Unassigned" at bounding box center [174, 123] width 34 height 5
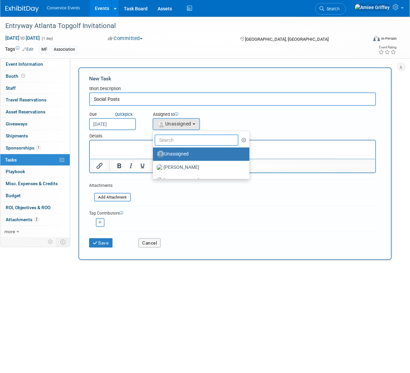
click at [176, 141] on input "text" at bounding box center [196, 139] width 84 height 11
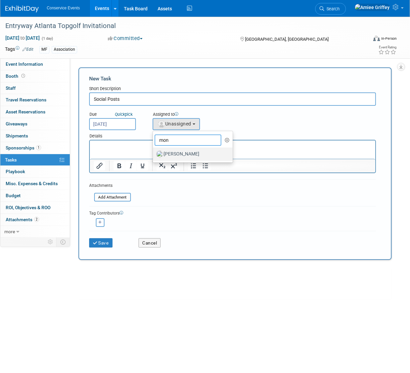
type input "mon"
click at [184, 153] on label "Monica Barnson" at bounding box center [191, 154] width 70 height 11
click at [154, 153] on input "Monica Barnson" at bounding box center [151, 153] width 4 height 4
select select "645f6361-02cf-415f-8c98-b7db9abfb354"
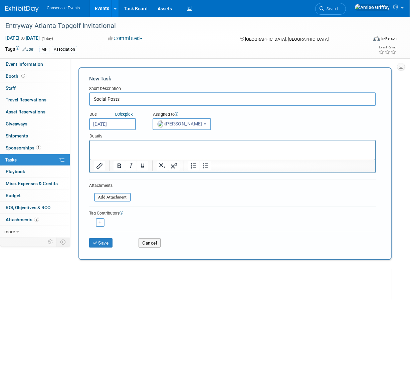
click at [155, 147] on p "Rich Text Area. Press ALT-0 for help." at bounding box center [231, 146] width 277 height 7
paste body "Rich Text Area. Press ALT-0 for help."
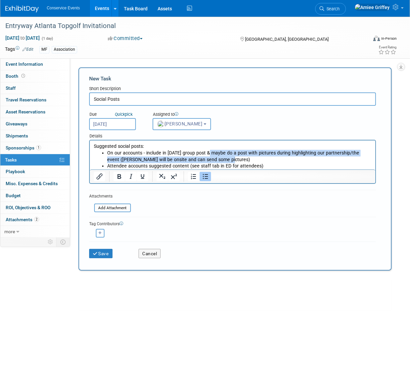
drag, startPoint x: 217, startPoint y: 159, endPoint x: 207, endPoint y: 153, distance: 12.0
click at [207, 153] on li "On our accounts - include in Oct 1st group post & maybe do a post with pictures…" at bounding box center [239, 156] width 264 height 13
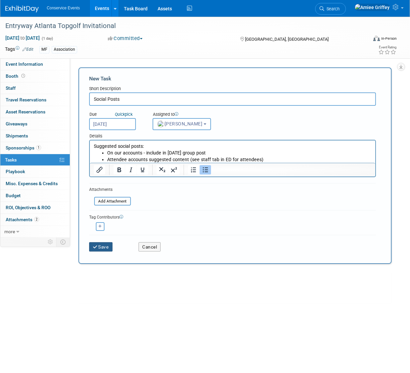
click at [108, 246] on button "Save" at bounding box center [100, 246] width 23 height 9
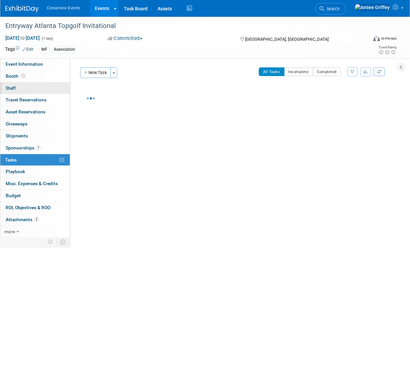
click at [16, 89] on link "0 Staff 0" at bounding box center [34, 88] width 69 height 12
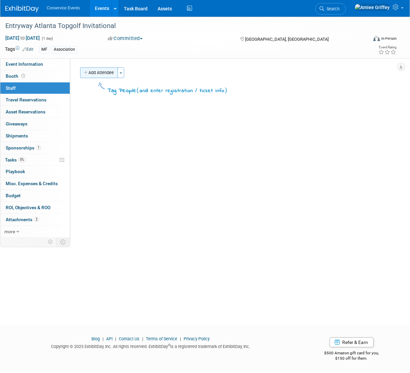
click at [97, 73] on button "Add Attendee" at bounding box center [99, 72] width 38 height 11
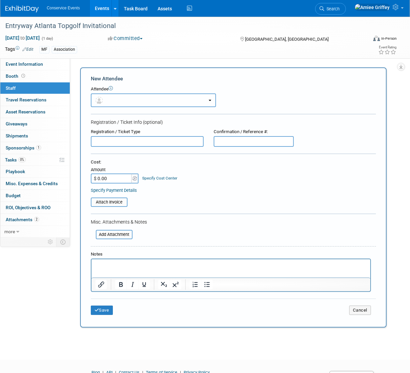
click at [118, 103] on button "button" at bounding box center [153, 100] width 125 height 14
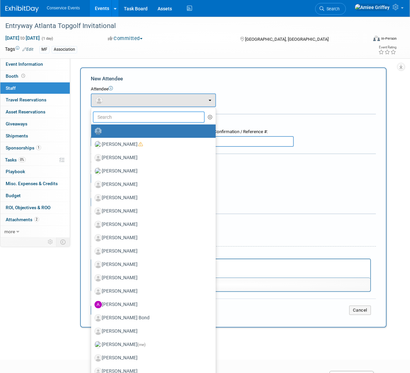
click at [122, 116] on input "text" at bounding box center [149, 116] width 112 height 11
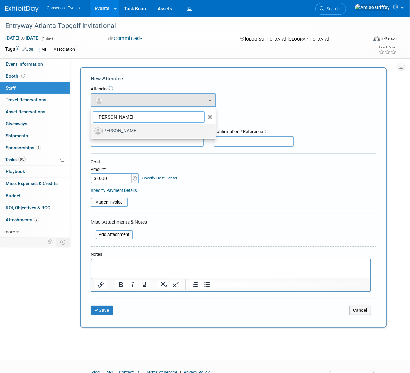
type input "pam"
click at [136, 136] on link "[PERSON_NAME]" at bounding box center [153, 130] width 124 height 13
click at [135, 132] on label "[PERSON_NAME]" at bounding box center [151, 131] width 114 height 11
click at [92, 132] on input "[PERSON_NAME]" at bounding box center [90, 130] width 4 height 4
select select "04700e6a-88b1-4253-807d-a1a079a18dc2"
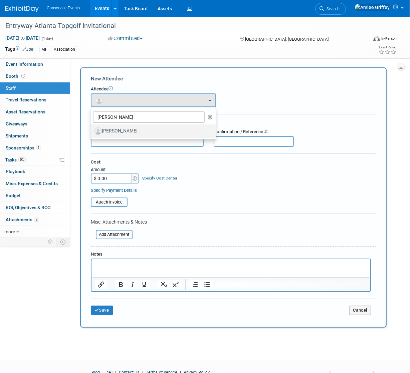
select select "4"
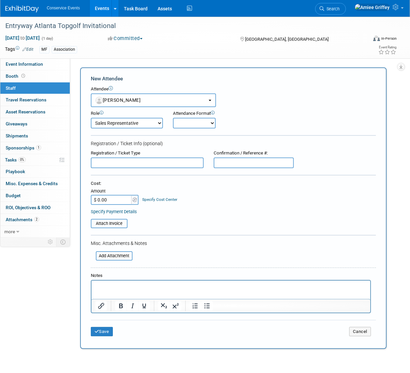
click at [197, 123] on select "Onsite Remote" at bounding box center [194, 123] width 43 height 11
select select "1"
click at [173, 118] on select "Onsite Remote" at bounding box center [194, 123] width 43 height 11
click at [104, 333] on button "Save" at bounding box center [102, 331] width 22 height 9
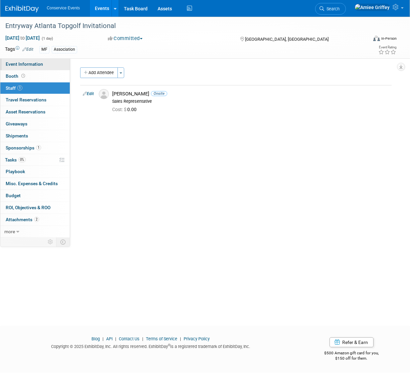
click at [23, 68] on link "Event Information" at bounding box center [34, 64] width 69 height 12
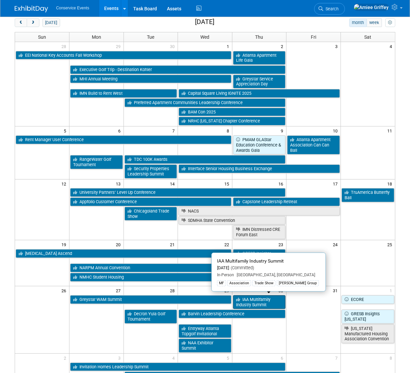
click at [262, 301] on link "IAA Multifamily Industry Summit" at bounding box center [259, 302] width 53 height 14
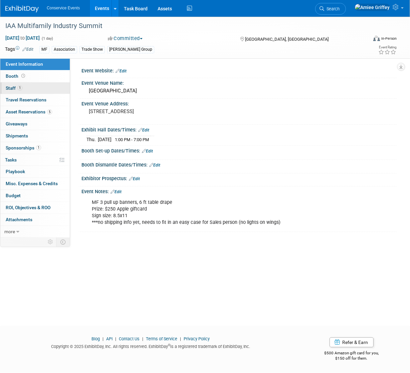
click at [36, 90] on link "1 Staff 1" at bounding box center [34, 88] width 69 height 12
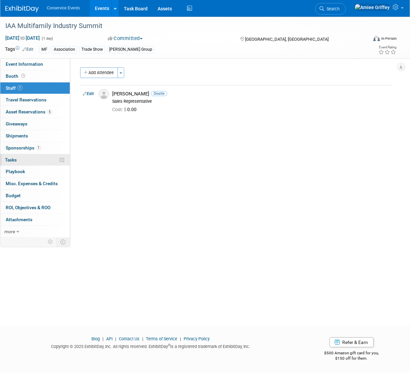
click at [31, 154] on link "0% Tasks 0%" at bounding box center [34, 160] width 69 height 12
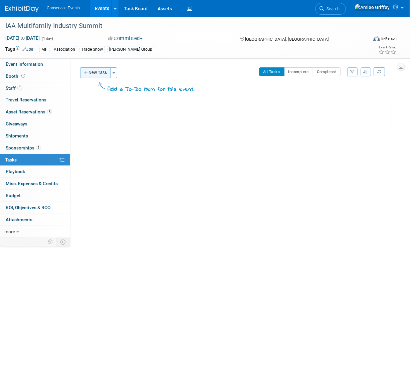
click at [100, 71] on button "New Task" at bounding box center [95, 72] width 31 height 11
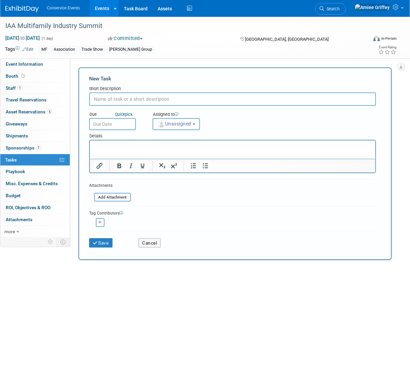
click at [123, 96] on input "text" at bounding box center [232, 98] width 286 height 13
type input "Social Posts"
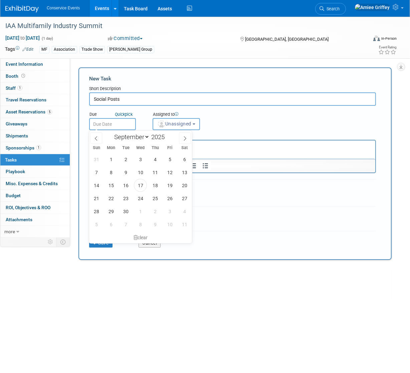
click at [117, 124] on input "text" at bounding box center [112, 124] width 47 height 12
click at [187, 140] on span at bounding box center [185, 137] width 12 height 11
select select "9"
click at [155, 199] on span "23" at bounding box center [154, 198] width 13 height 13
type input "Oct 23, 2025"
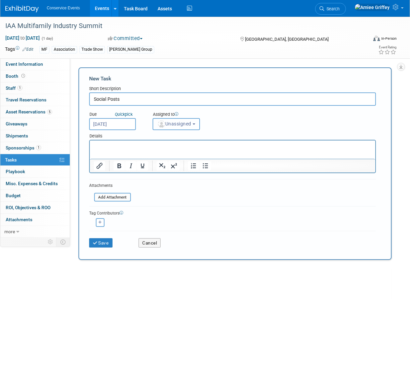
click at [176, 126] on span "Unassigned" at bounding box center [174, 123] width 34 height 5
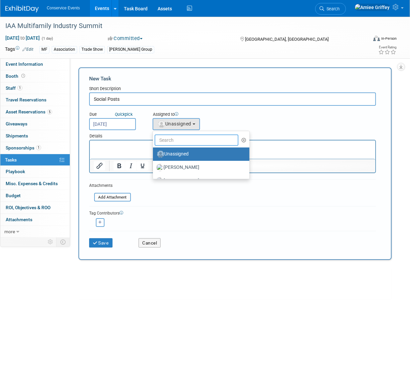
click at [178, 140] on input "text" at bounding box center [196, 139] width 84 height 11
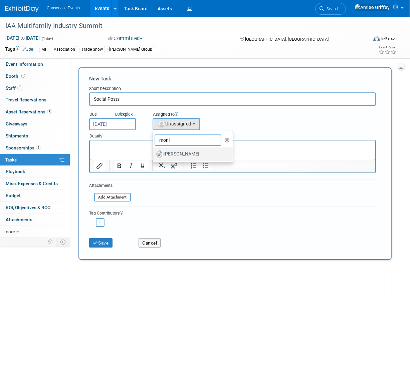
type input "moni"
drag, startPoint x: 183, startPoint y: 153, endPoint x: 80, endPoint y: 11, distance: 175.7
click at [183, 153] on label "Monica Barnson" at bounding box center [191, 154] width 70 height 11
click at [154, 153] on input "Monica Barnson" at bounding box center [151, 153] width 4 height 4
select select "645f6361-02cf-415f-8c98-b7db9abfb354"
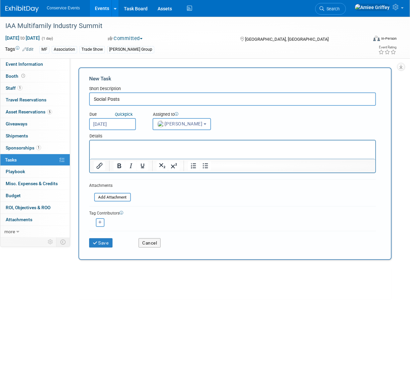
click at [147, 145] on p "Rich Text Area. Press ALT-0 for help." at bounding box center [231, 146] width 277 height 7
paste body "Rich Text Area. Press ALT-0 for help."
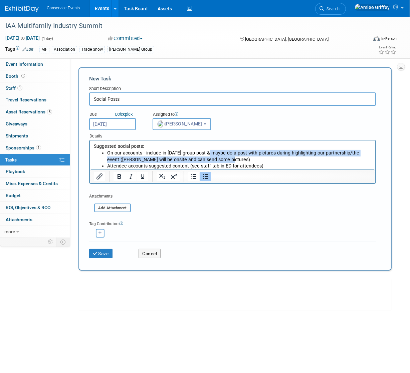
drag, startPoint x: 224, startPoint y: 160, endPoint x: 206, endPoint y: 154, distance: 19.1
click at [206, 154] on li "On our accounts - include in Oct 1st group post & maybe do a post with pictures…" at bounding box center [239, 156] width 264 height 13
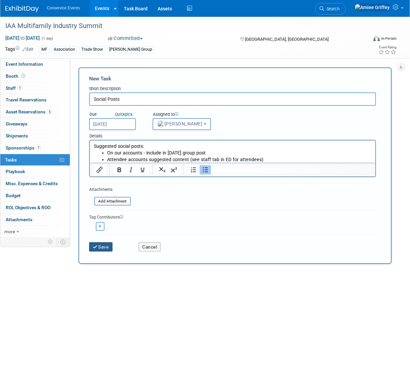
click at [108, 245] on button "Save" at bounding box center [100, 246] width 23 height 9
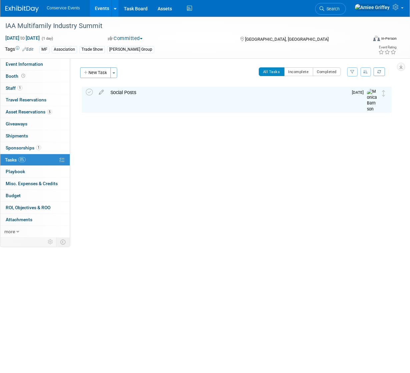
click at [103, 11] on link "Events" at bounding box center [102, 8] width 24 height 17
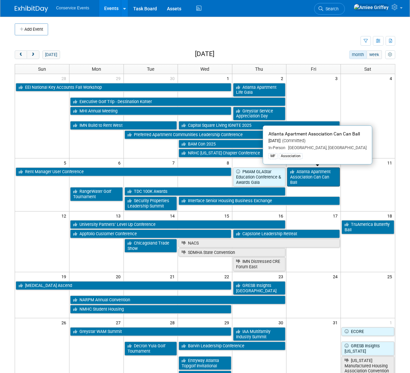
click at [321, 174] on link "Atlanta Apartment Association Can Can Ball" at bounding box center [313, 176] width 53 height 19
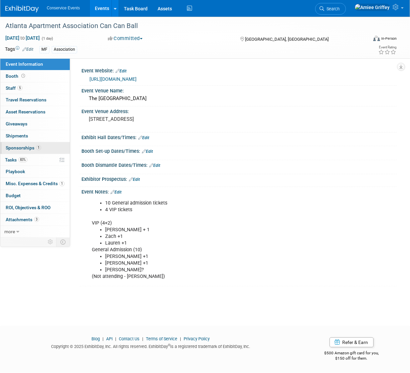
click at [38, 147] on span "1" at bounding box center [38, 147] width 5 height 5
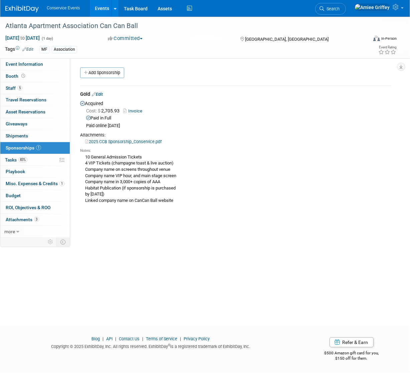
click at [102, 14] on link "Events" at bounding box center [102, 8] width 24 height 17
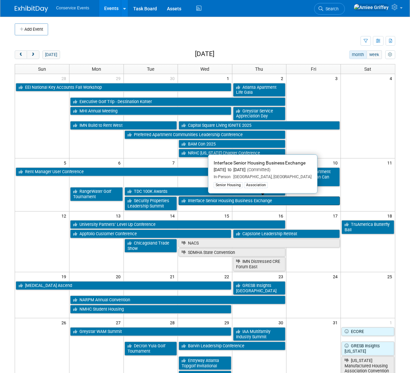
click at [221, 201] on link "Interface Senior Housing Business Exchange" at bounding box center [258, 200] width 161 height 9
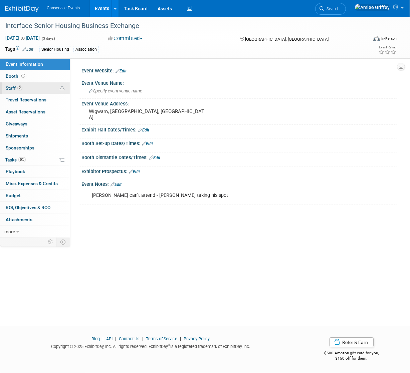
click at [38, 88] on link "2 Staff 2" at bounding box center [34, 88] width 69 height 12
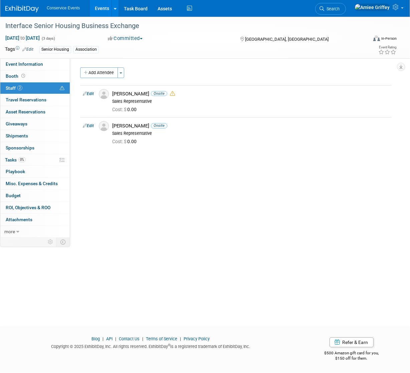
click at [100, 9] on link "Events" at bounding box center [102, 8] width 24 height 17
